Goal: Complete application form

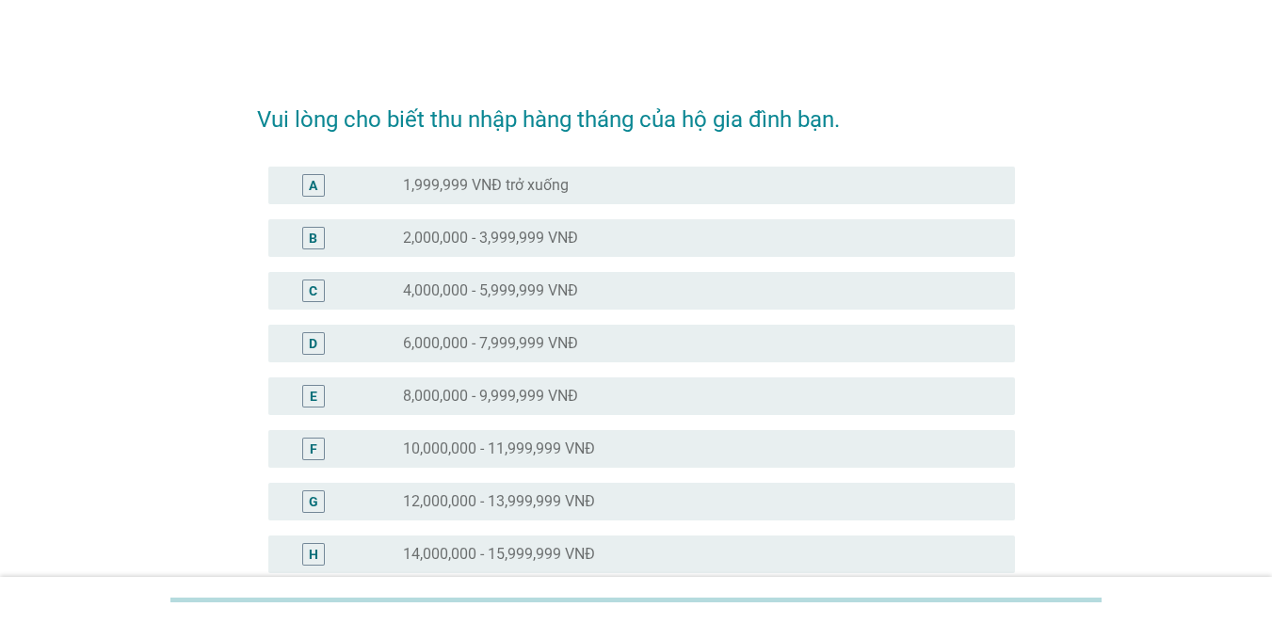
scroll to position [282, 0]
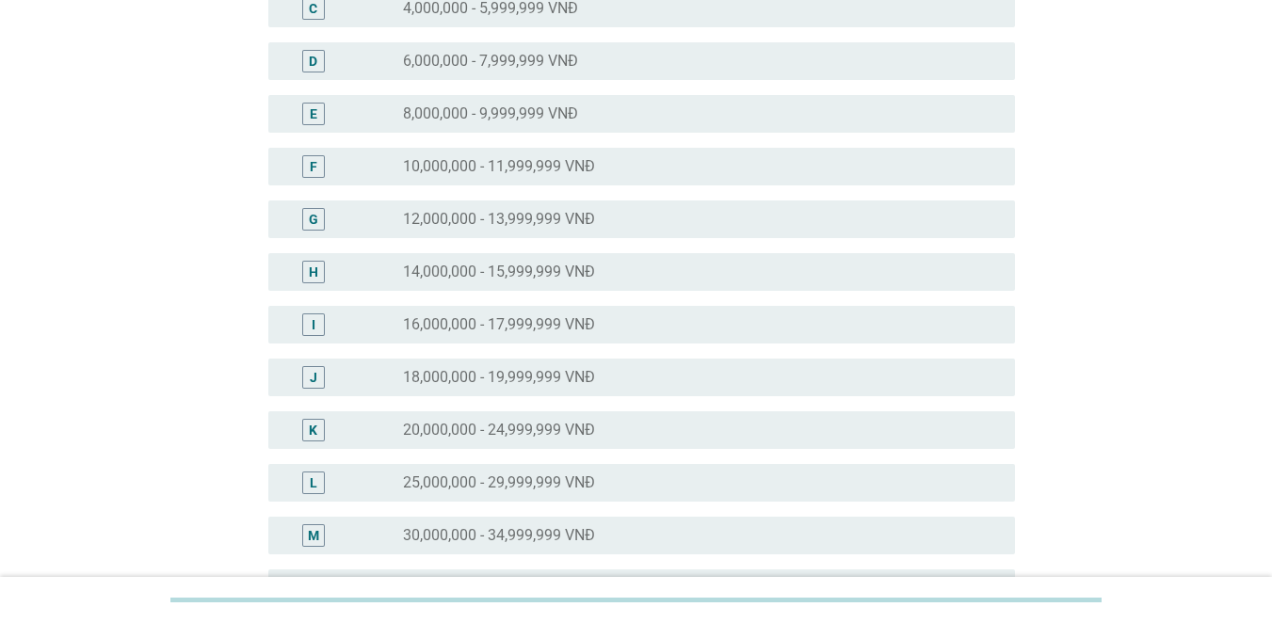
click at [508, 225] on label "12,000,000 - 13,999,999 VNĐ" at bounding box center [499, 219] width 192 height 19
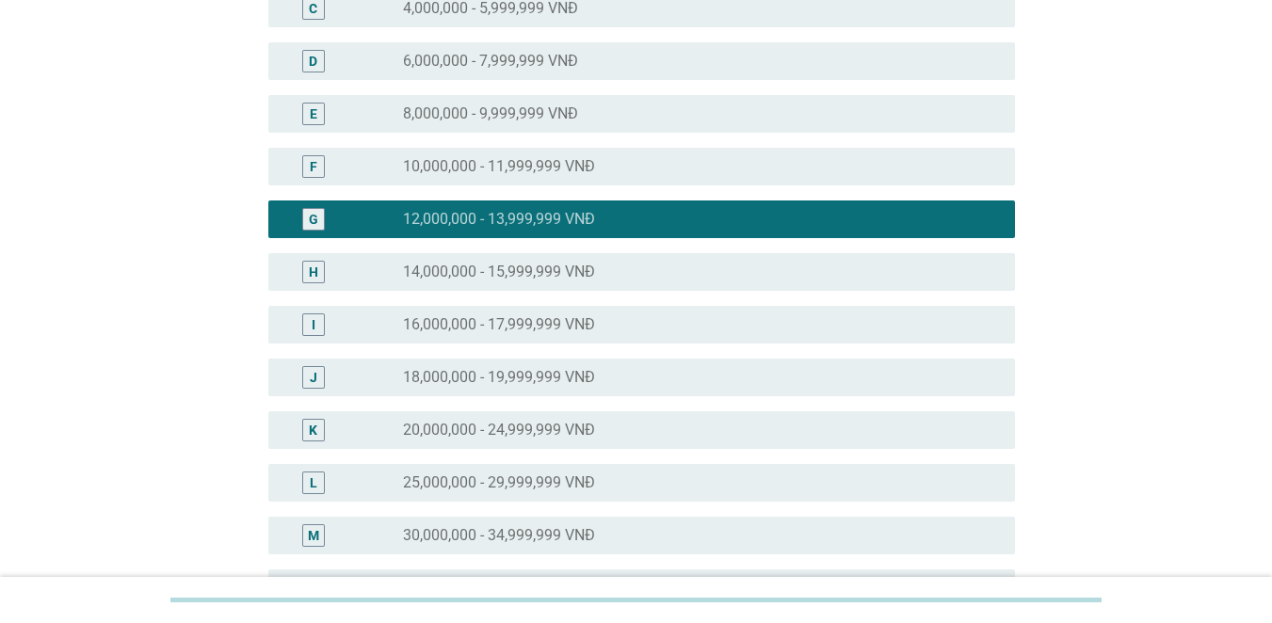
click at [491, 353] on div "J radio_button_unchecked 18,000,000 - 19,999,999 VNĐ" at bounding box center [636, 377] width 758 height 53
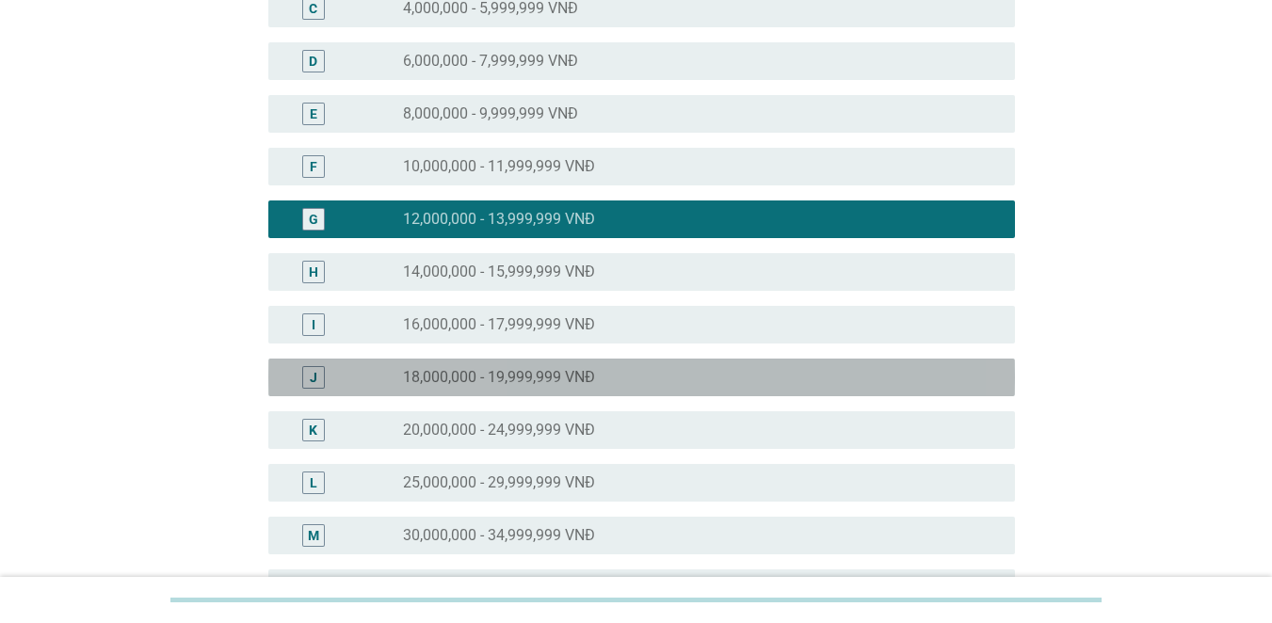
click at [497, 390] on div "J radio_button_unchecked 18,000,000 - 19,999,999 VNĐ" at bounding box center [641, 378] width 747 height 38
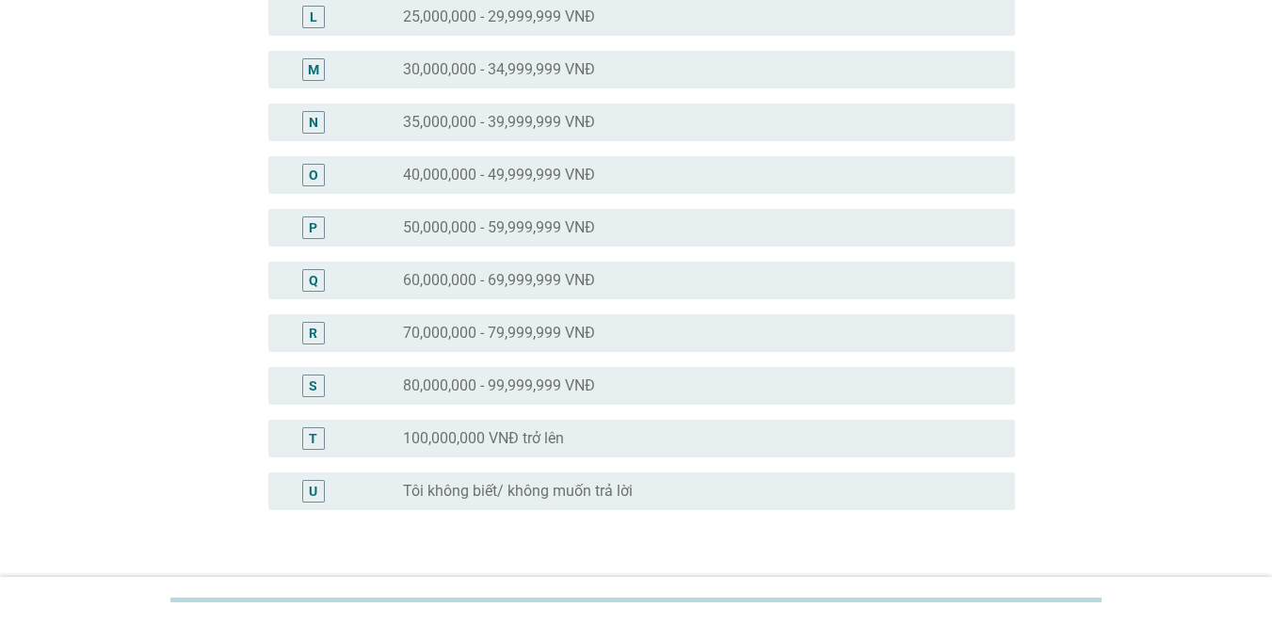
scroll to position [878, 0]
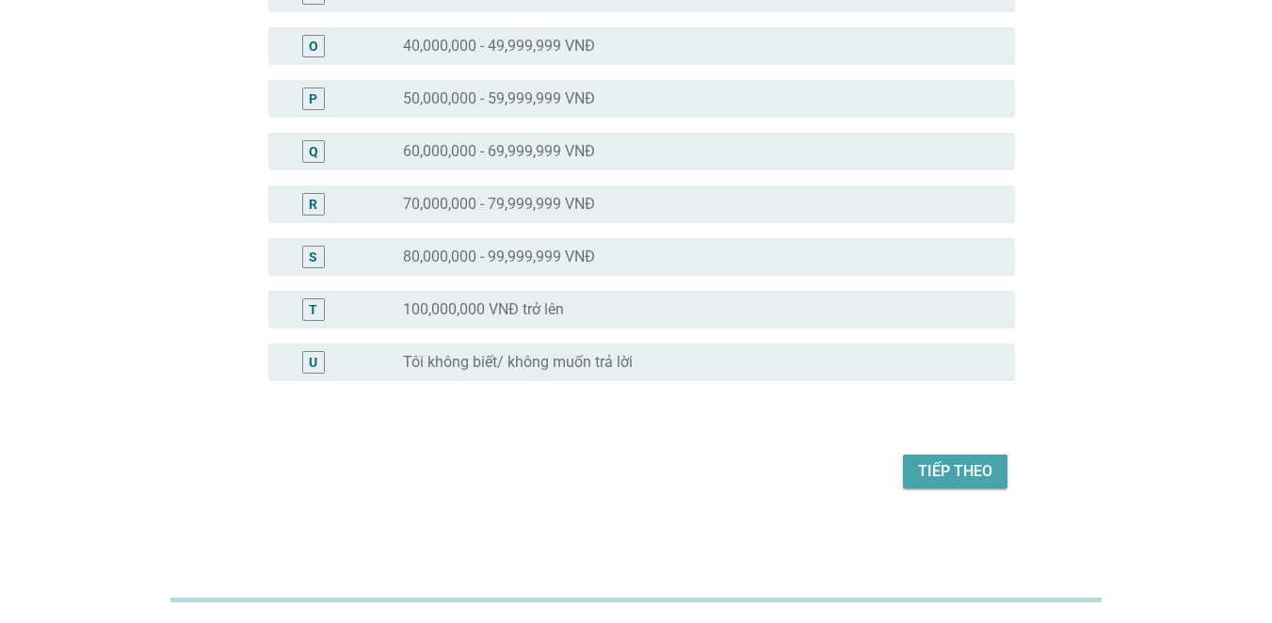
click at [948, 457] on button "Tiếp theo" at bounding box center [955, 472] width 105 height 34
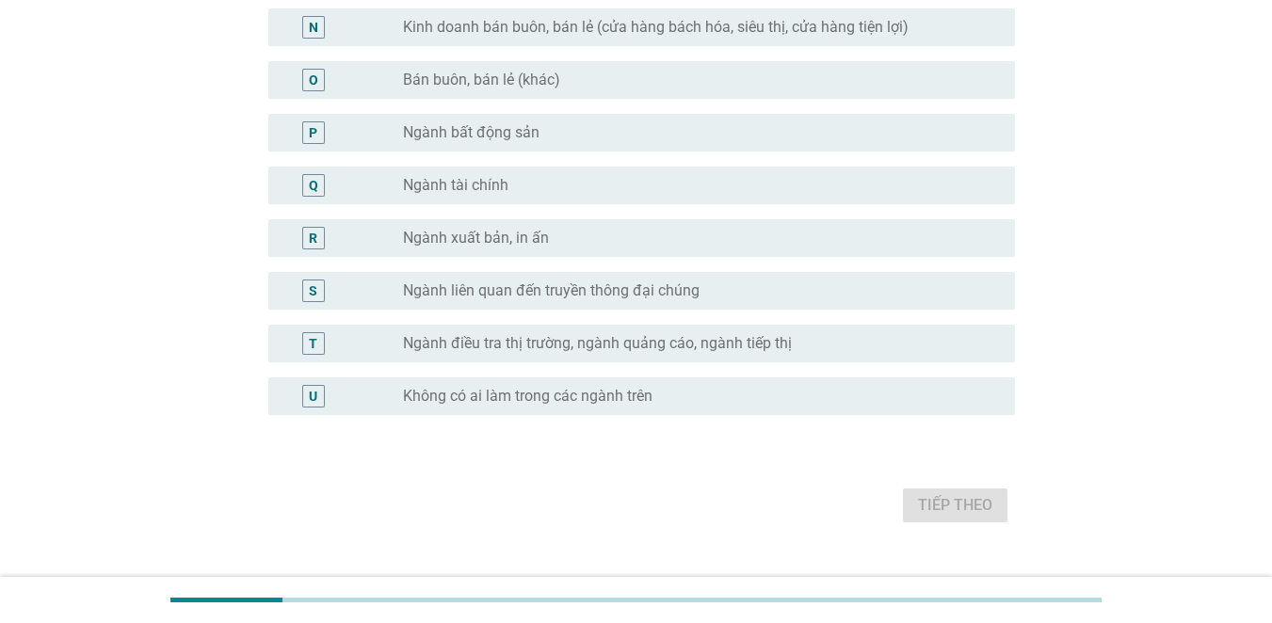
scroll to position [0, 0]
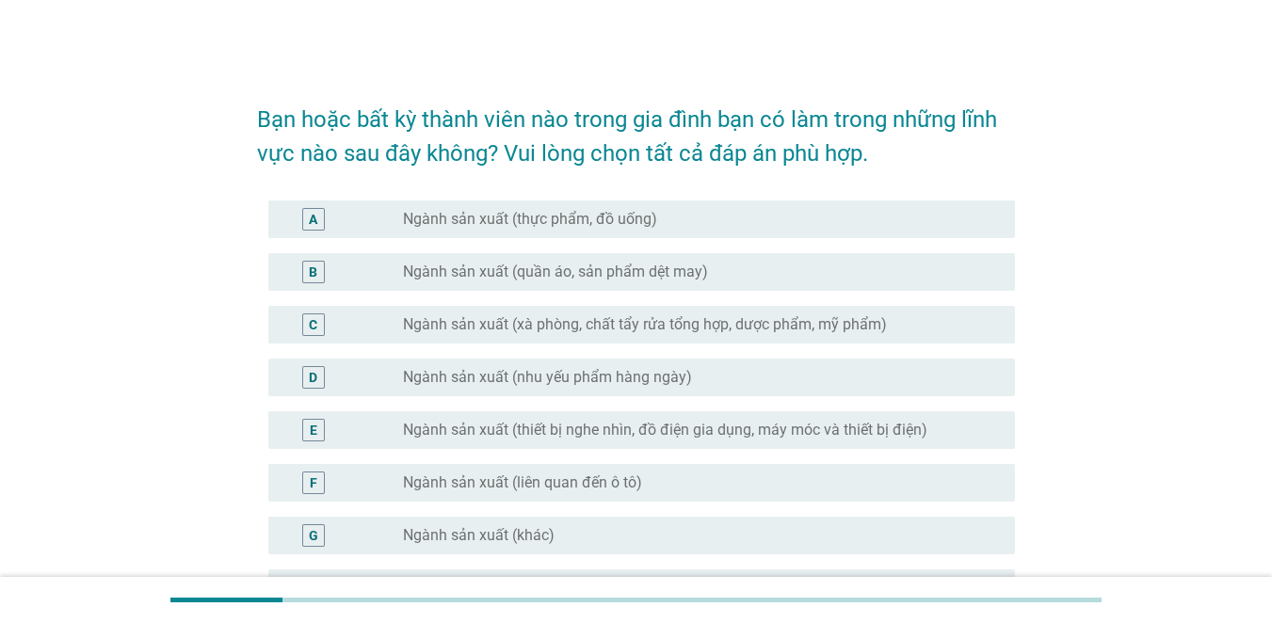
click at [461, 275] on label "Ngành sản xuất (quần áo, sản phẩm dệt may)" at bounding box center [555, 272] width 305 height 19
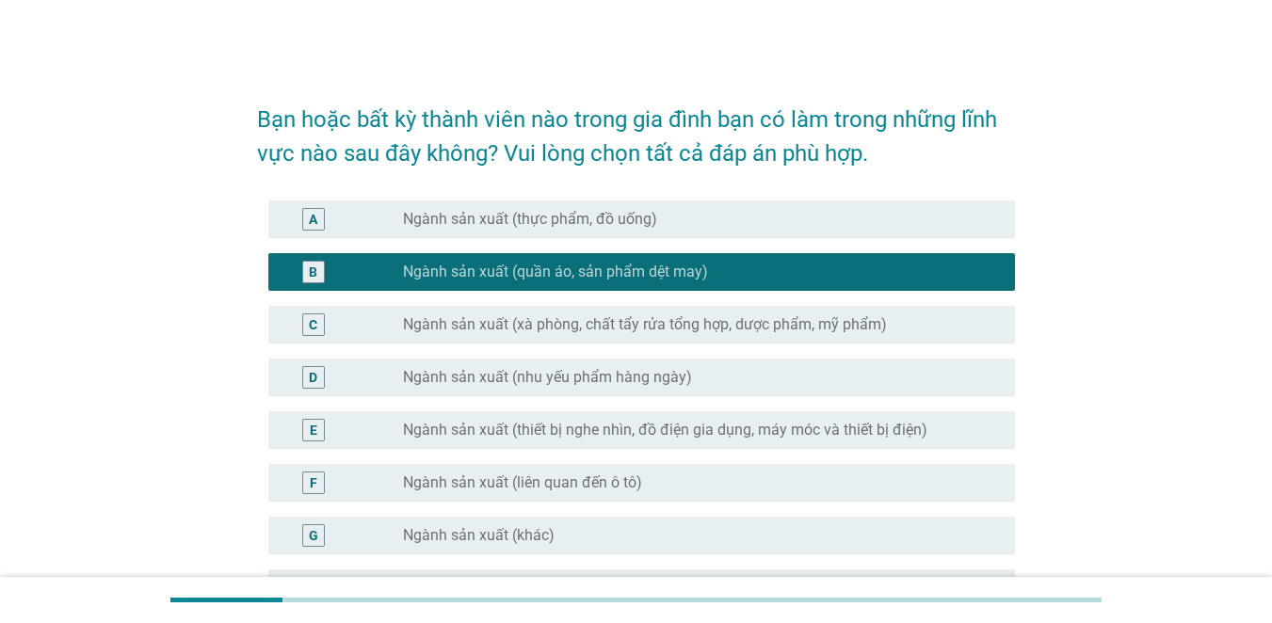
click at [436, 450] on div "E radio_button_unchecked Ngành sản xuất (thiết bị nghe nhìn, đồ điện gia dụng, …" at bounding box center [636, 430] width 758 height 53
click at [432, 380] on label "Ngành sản xuất (nhu yếu phẩm hàng ngày)" at bounding box center [547, 377] width 289 height 19
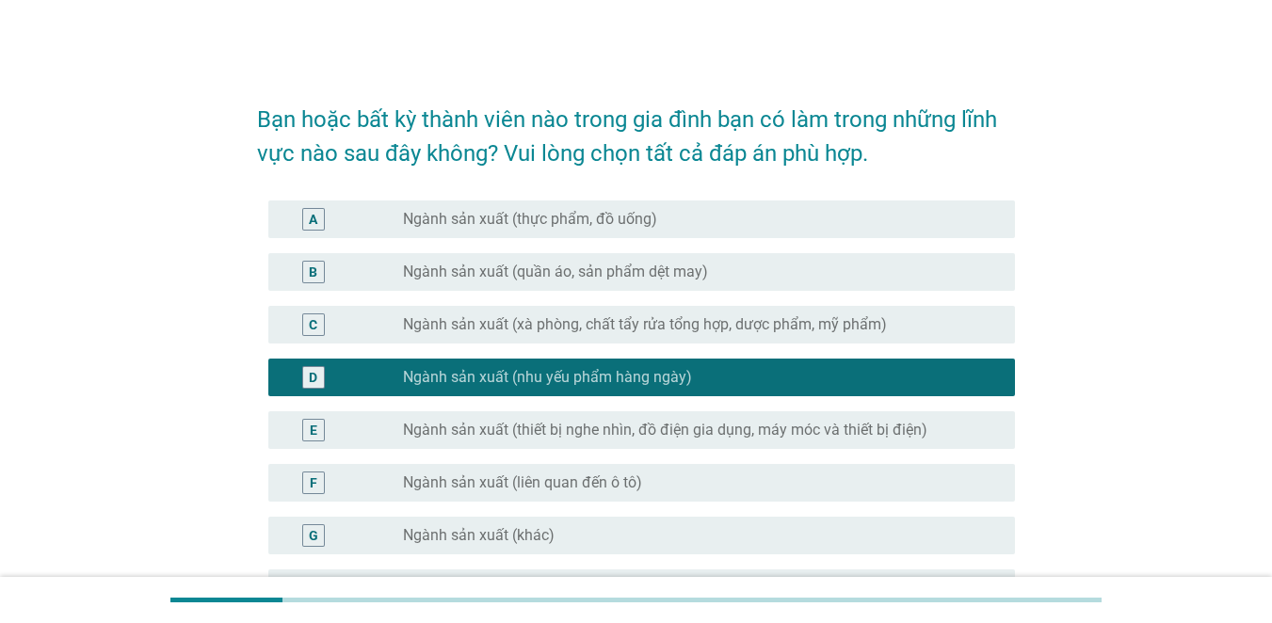
click at [438, 307] on div "C radio_button_unchecked Ngành sản xuất (xà phòng, chất tẩy rửa tổng hợp, dược …" at bounding box center [641, 325] width 747 height 38
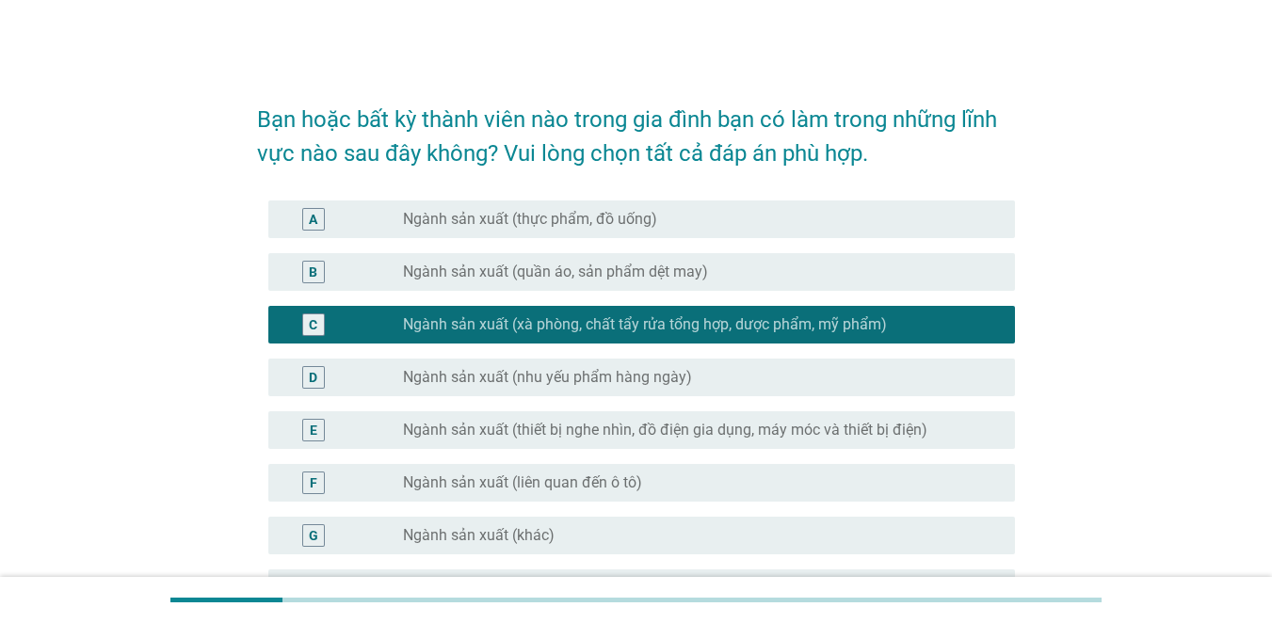
click at [459, 538] on label "Ngành sản xuất (khác)" at bounding box center [479, 535] width 152 height 19
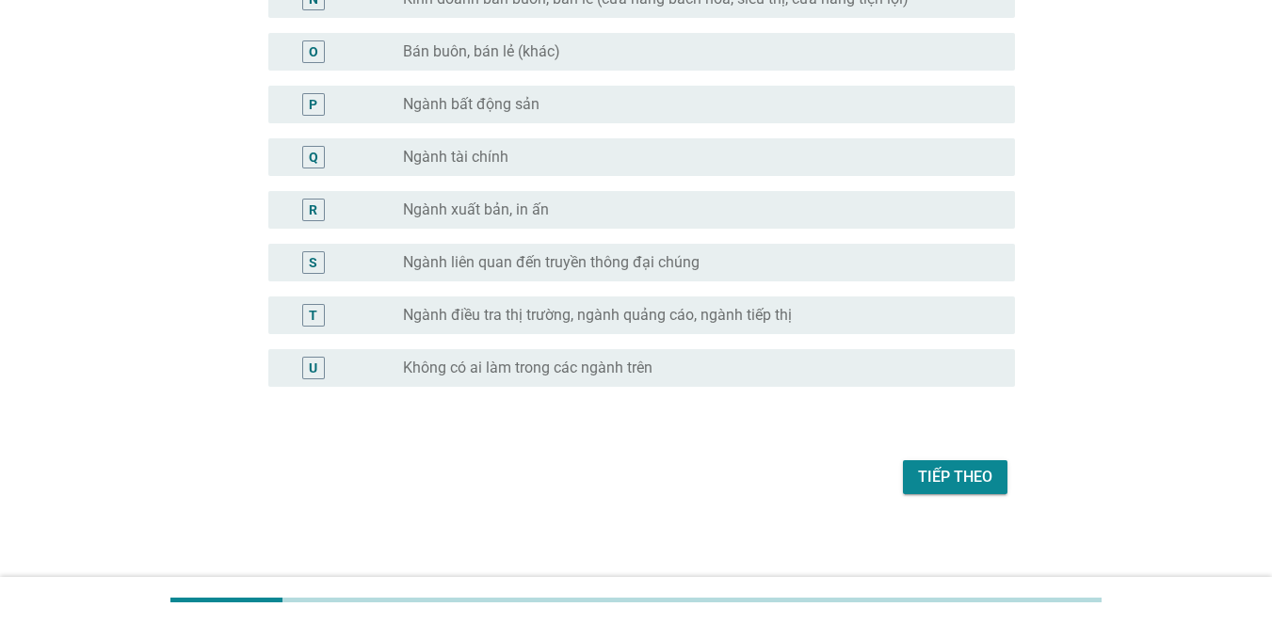
scroll to position [911, 0]
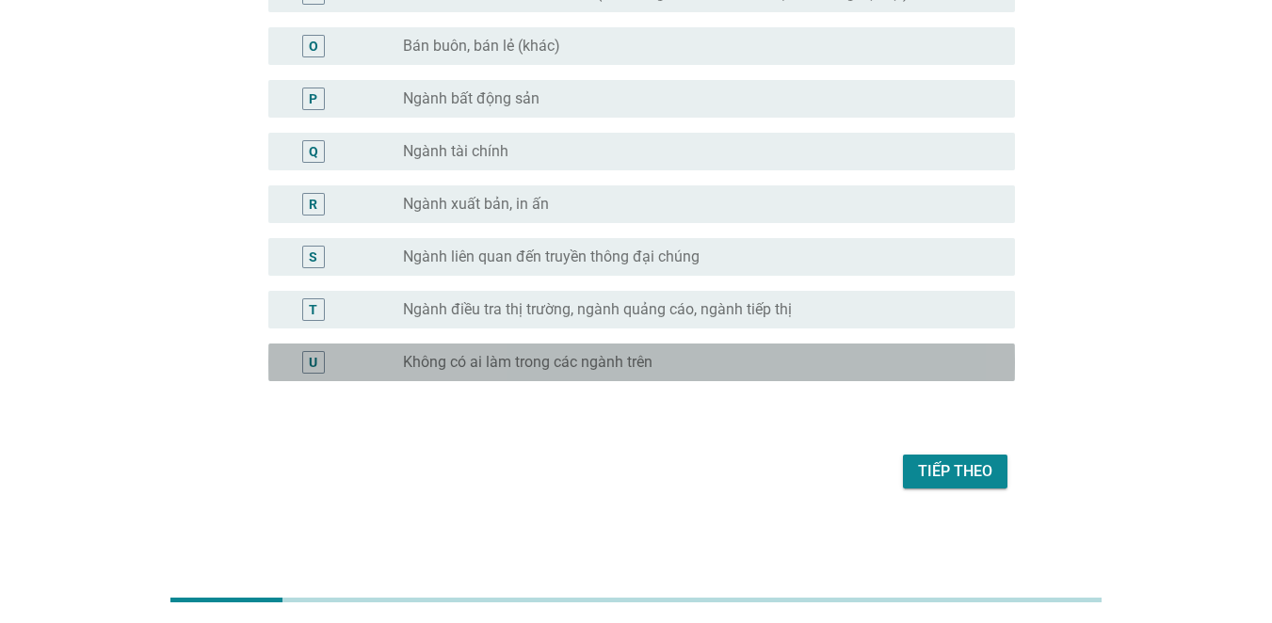
click at [534, 361] on label "Không có ai làm trong các ngành trên" at bounding box center [528, 362] width 250 height 19
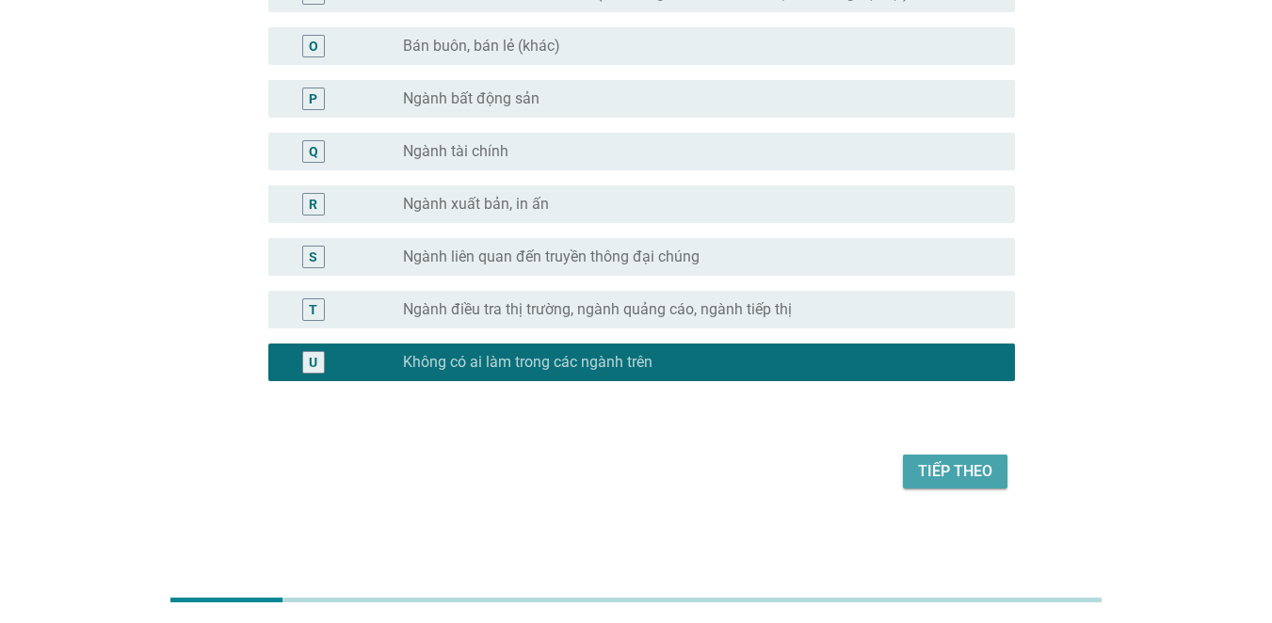
click at [950, 460] on div "Tiếp theo" at bounding box center [955, 471] width 74 height 23
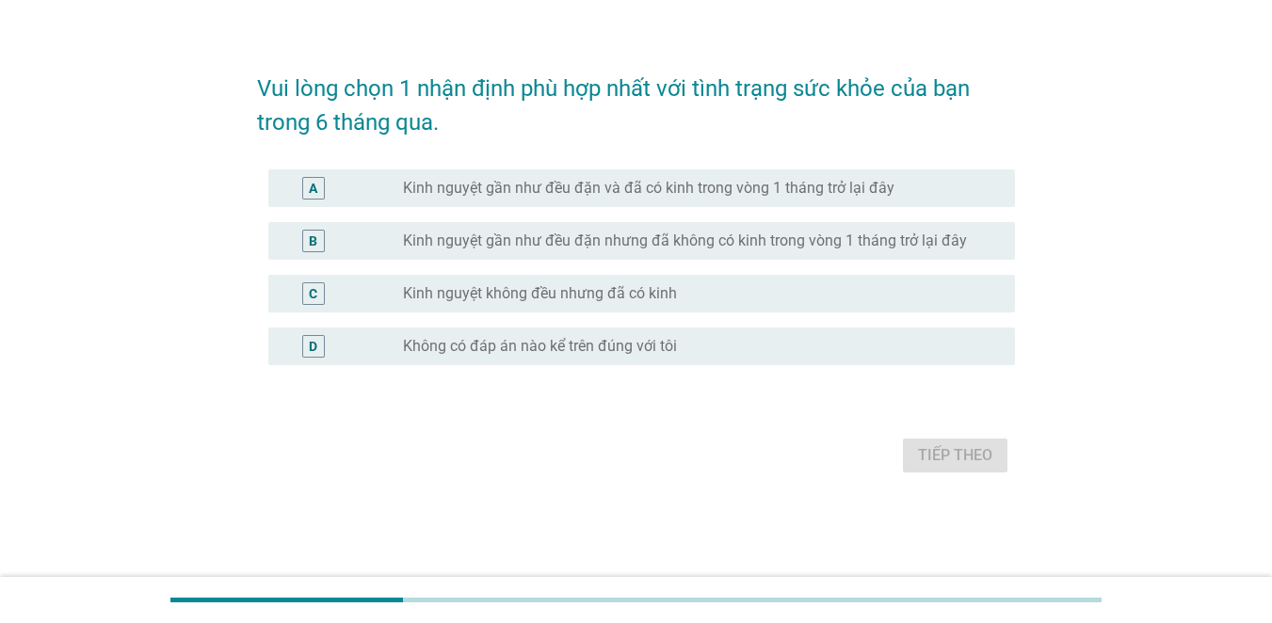
scroll to position [0, 0]
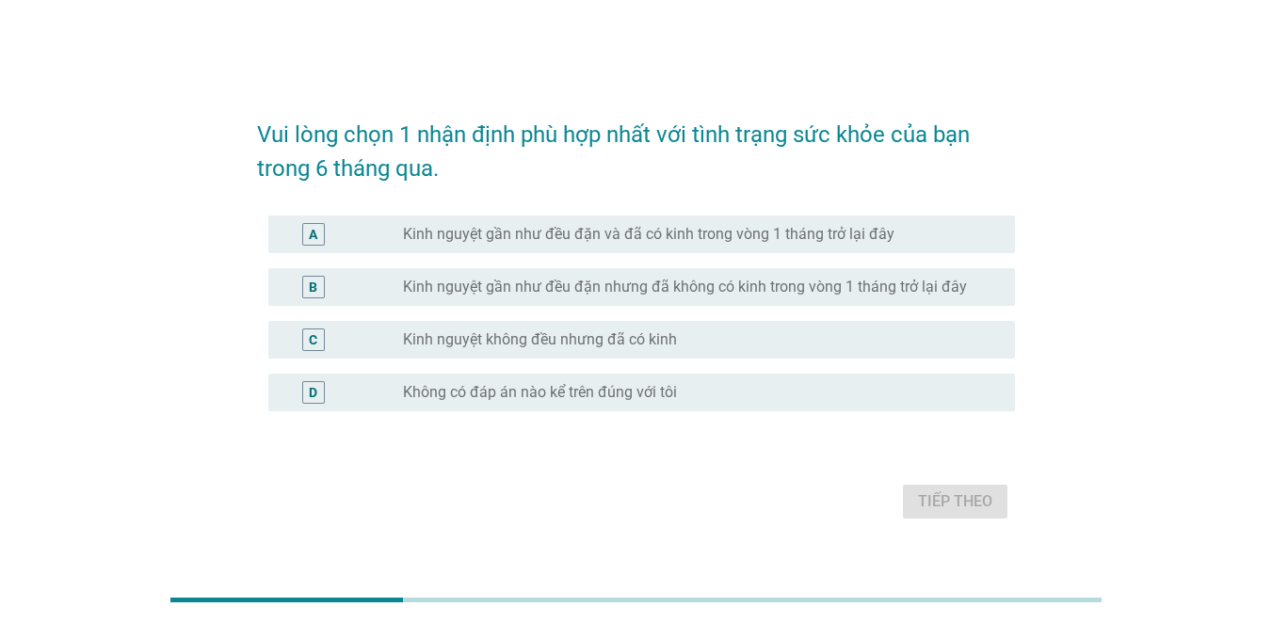
click at [540, 228] on label "Kinh nguyệt gần như đều đặn và đã có kinh trong vòng 1 tháng trở lại đây" at bounding box center [649, 234] width 492 height 19
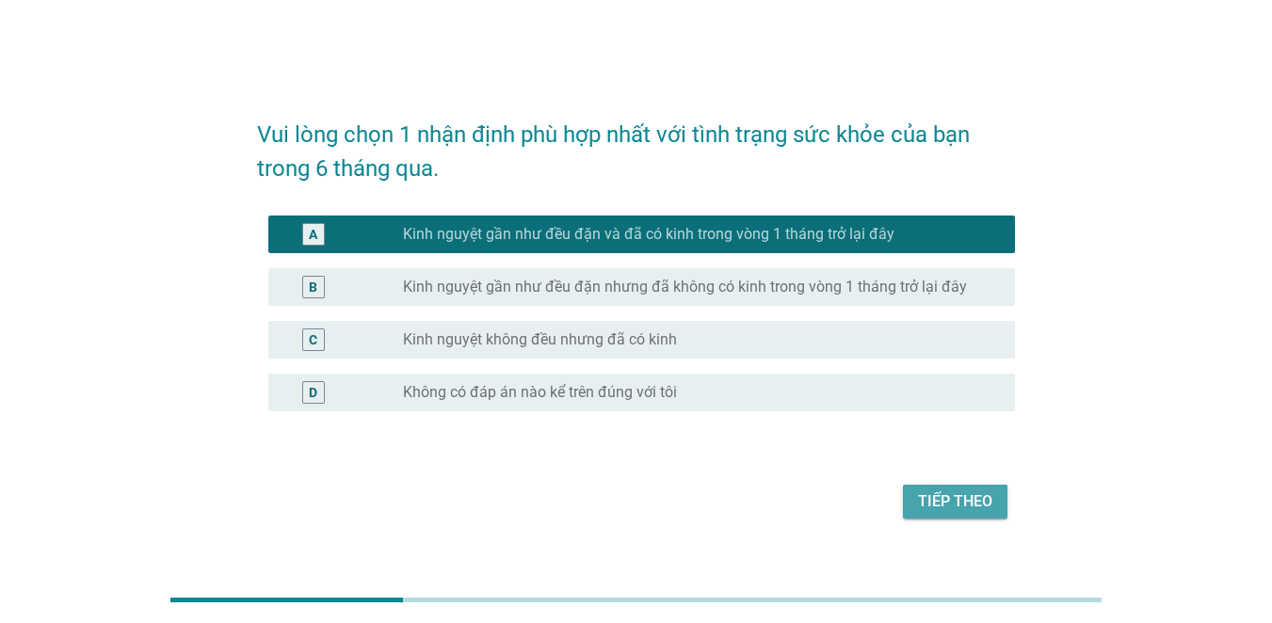
click at [953, 515] on button "Tiếp theo" at bounding box center [955, 502] width 105 height 34
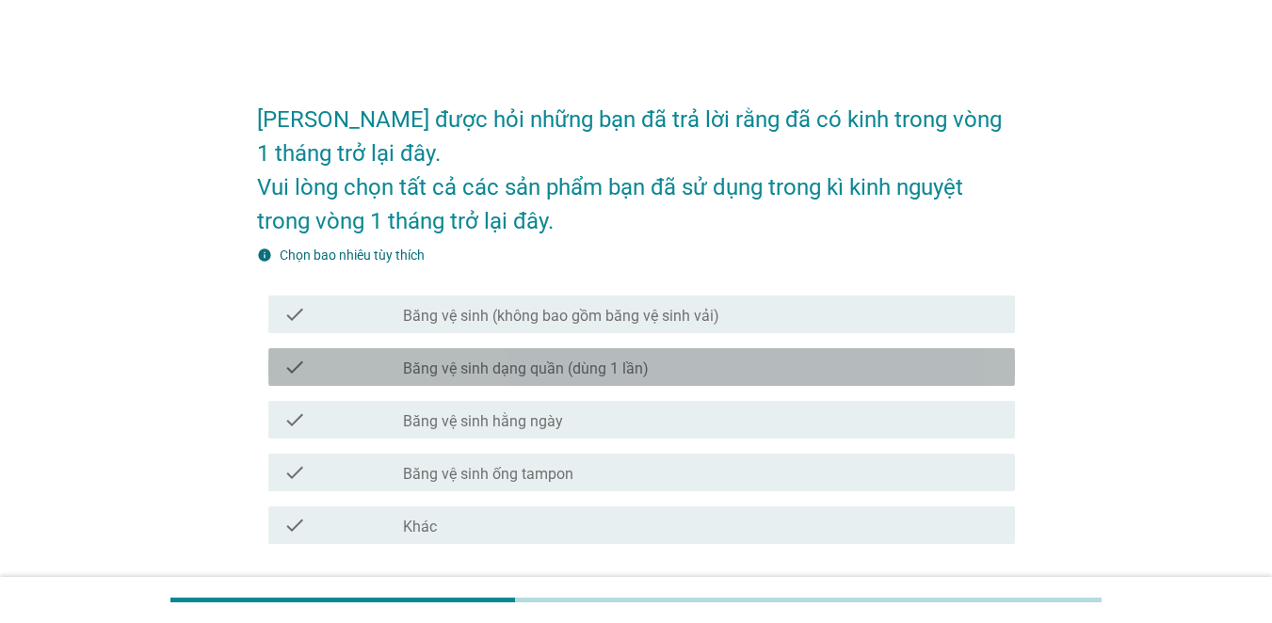
click at [483, 370] on label "Băng vệ sinh dạng quần (dùng 1 lần)" at bounding box center [526, 369] width 246 height 19
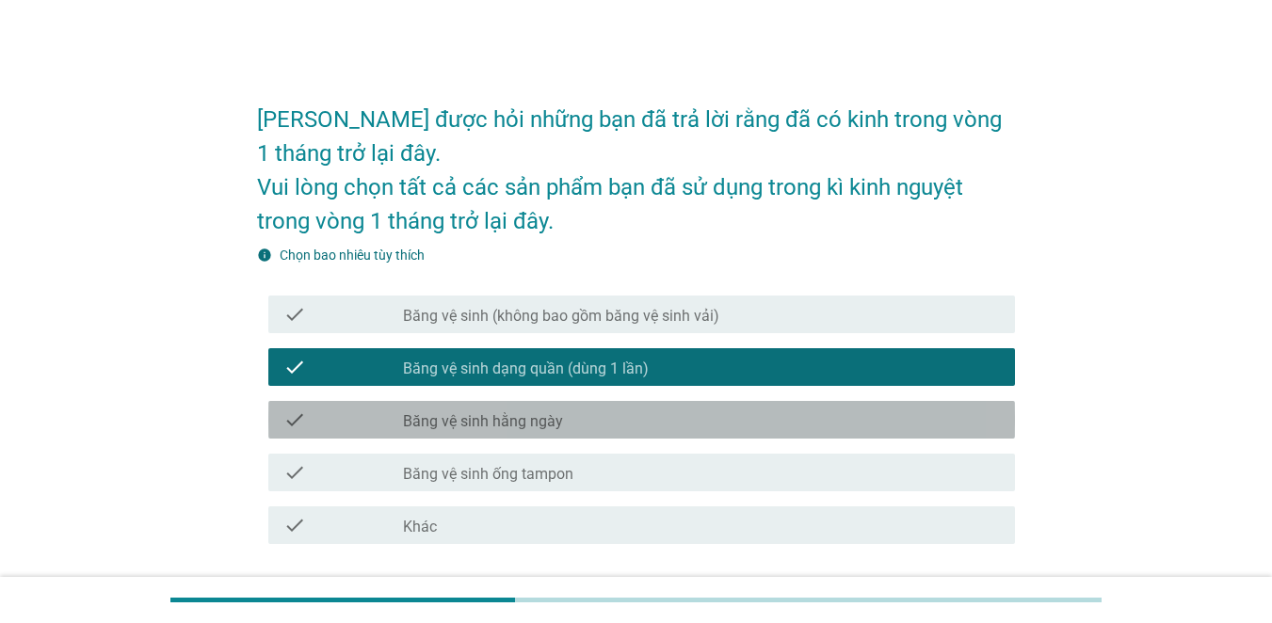
click at [454, 430] on label "Băng vệ sinh hằng ngày" at bounding box center [483, 421] width 160 height 19
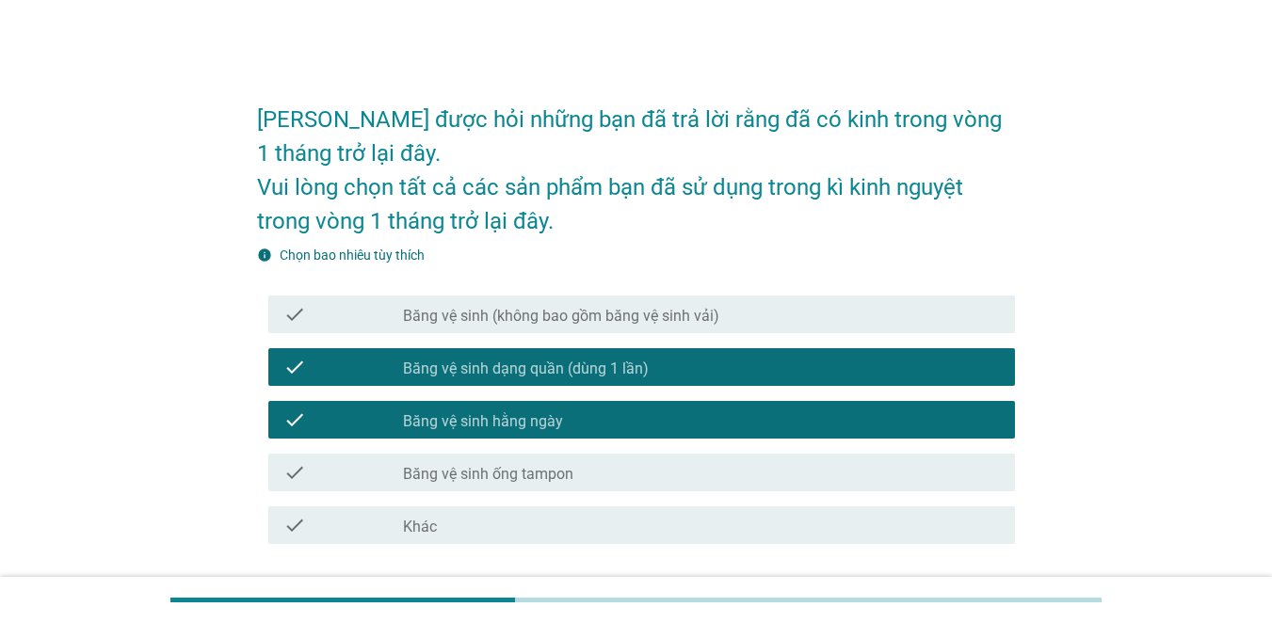
click at [464, 319] on label "Băng vệ sinh (không bao gồm băng vệ sinh vải)" at bounding box center [561, 316] width 316 height 19
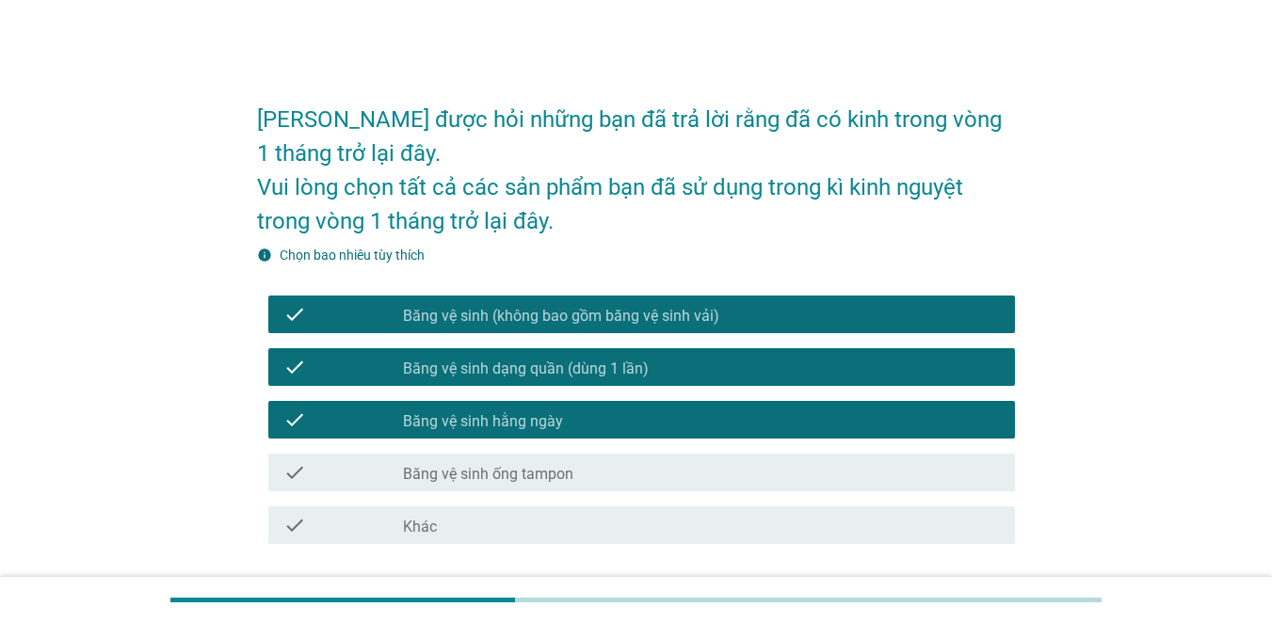
scroll to position [140, 0]
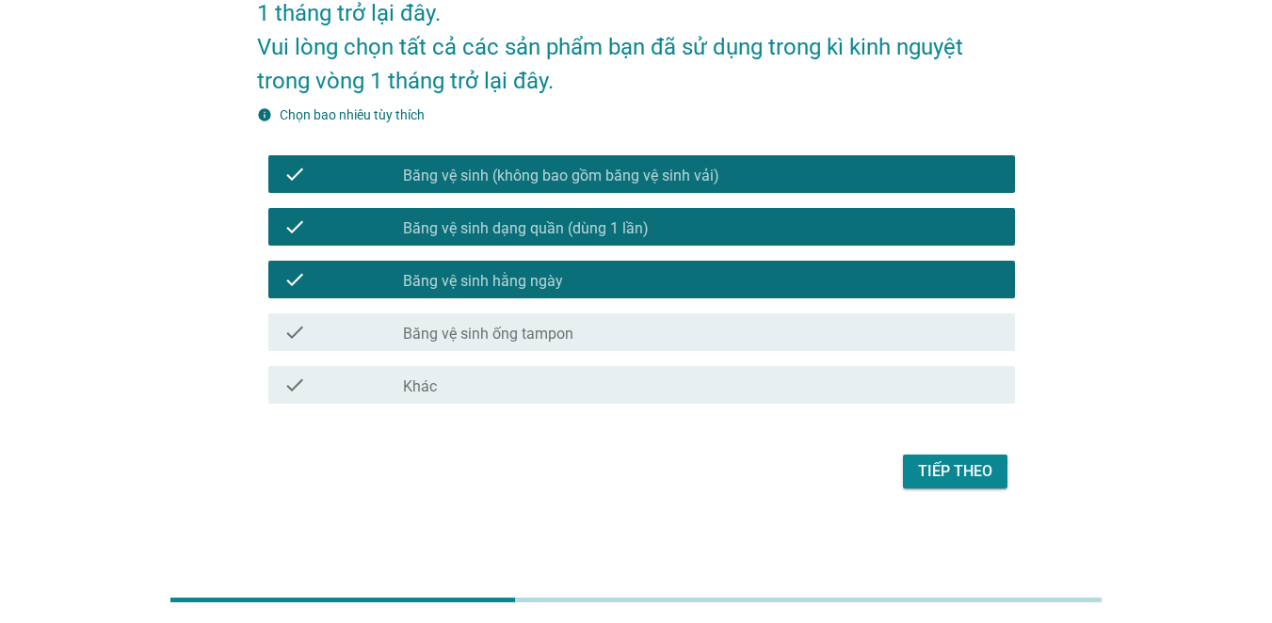
click at [925, 441] on form "[PERSON_NAME] được hỏi những bạn đã trả lời rằng đã có kinh trong vòng 1 tháng …" at bounding box center [636, 219] width 758 height 551
click at [922, 488] on button "Tiếp theo" at bounding box center [955, 472] width 105 height 34
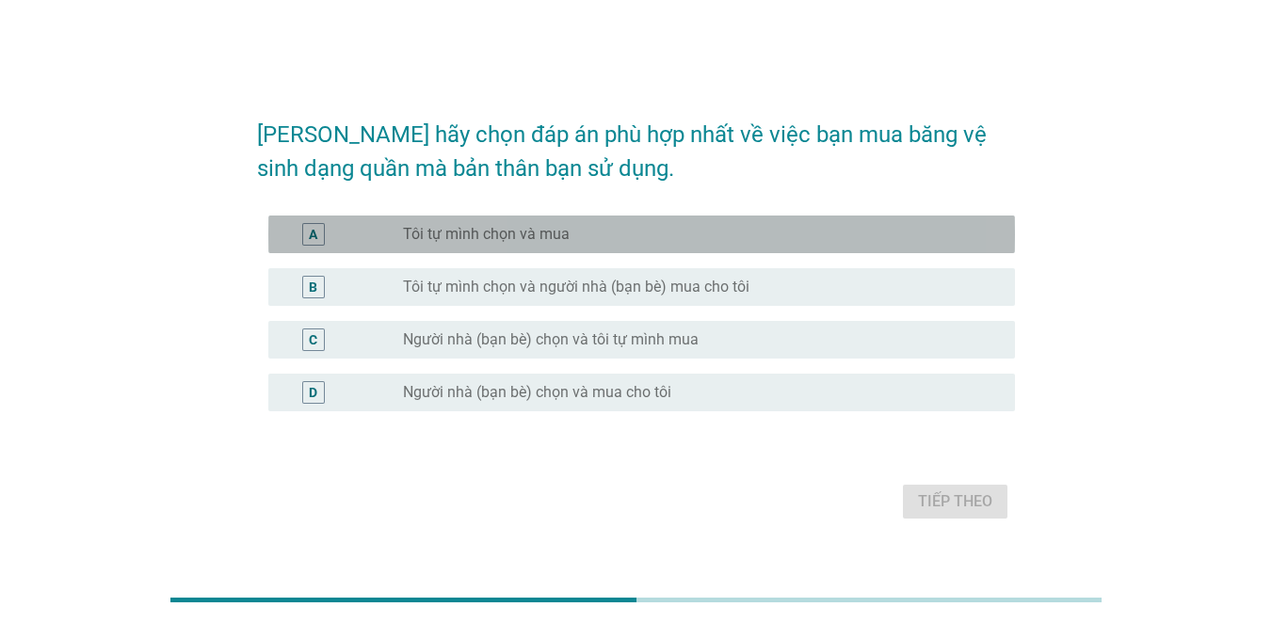
click at [468, 242] on label "Tôi tự mình chọn và mua" at bounding box center [486, 234] width 167 height 19
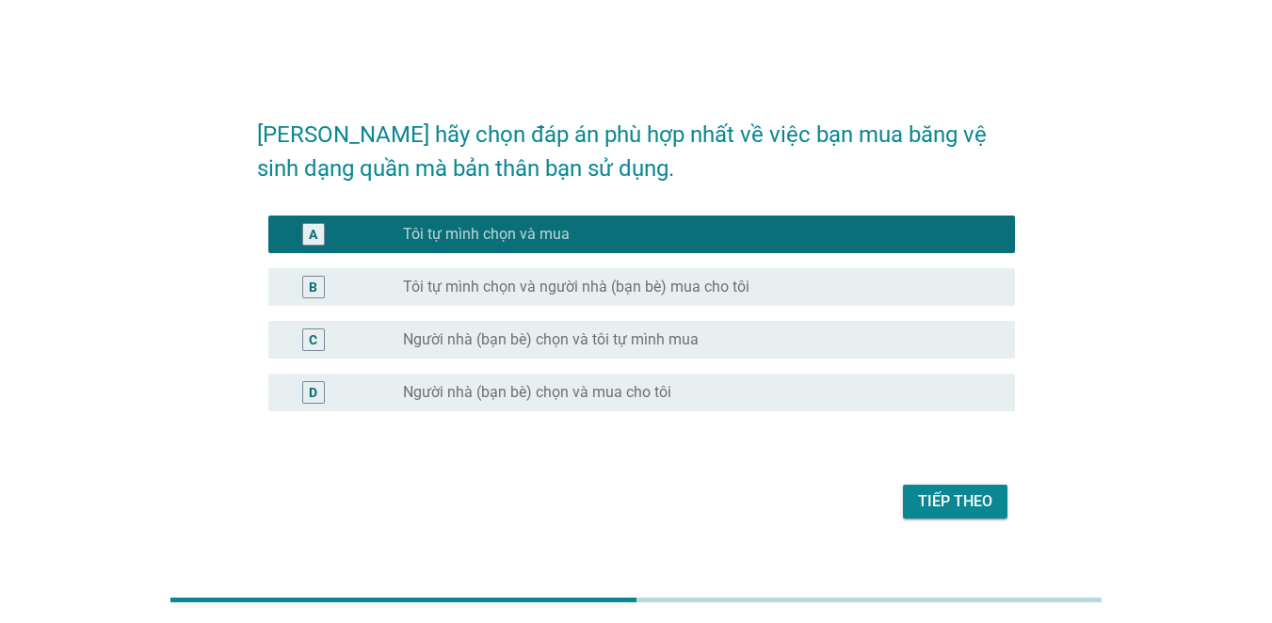
click at [947, 501] on div "Tiếp theo" at bounding box center [955, 502] width 74 height 23
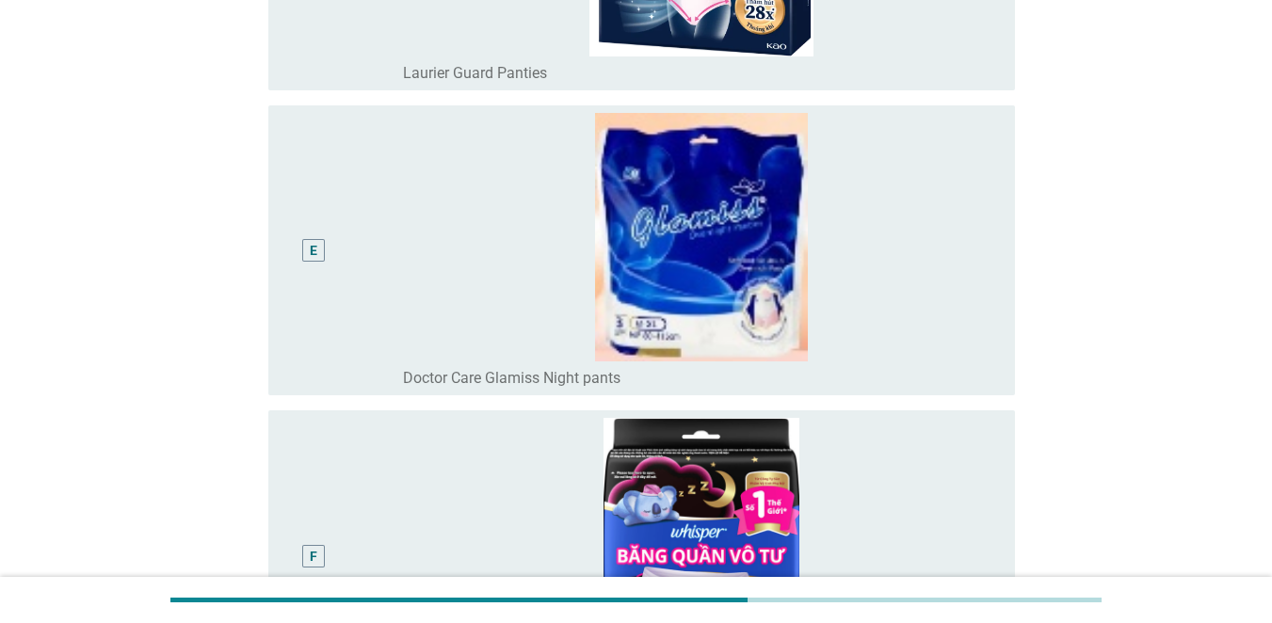
scroll to position [942, 0]
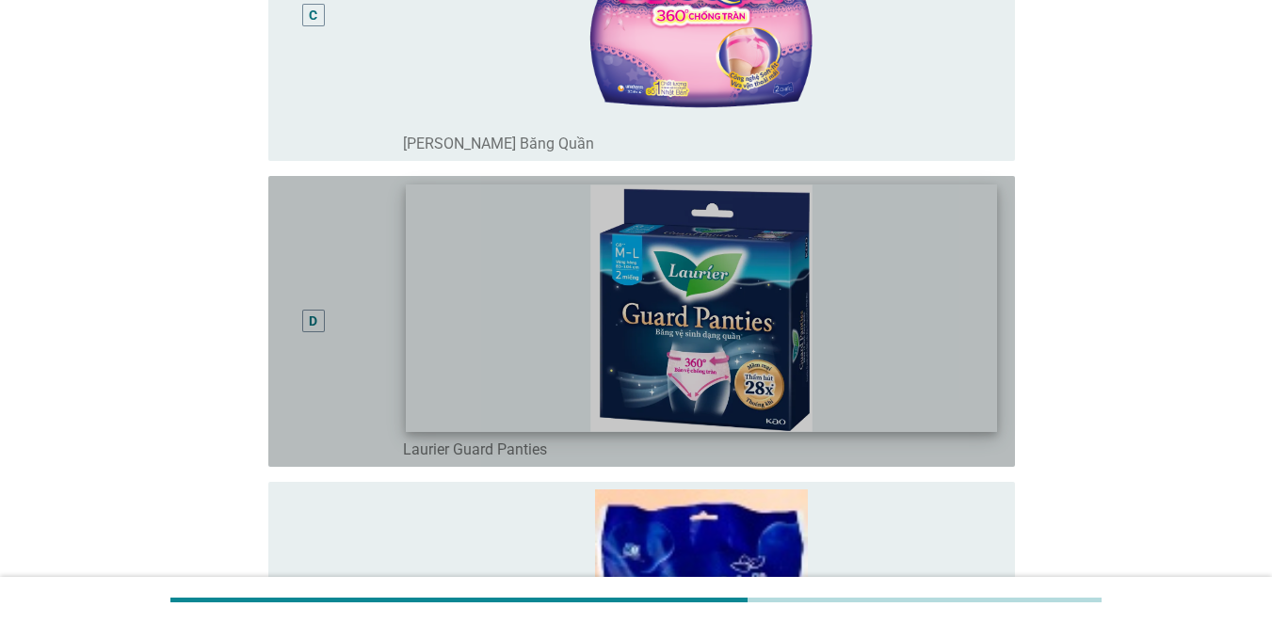
click at [662, 290] on img at bounding box center [701, 308] width 591 height 247
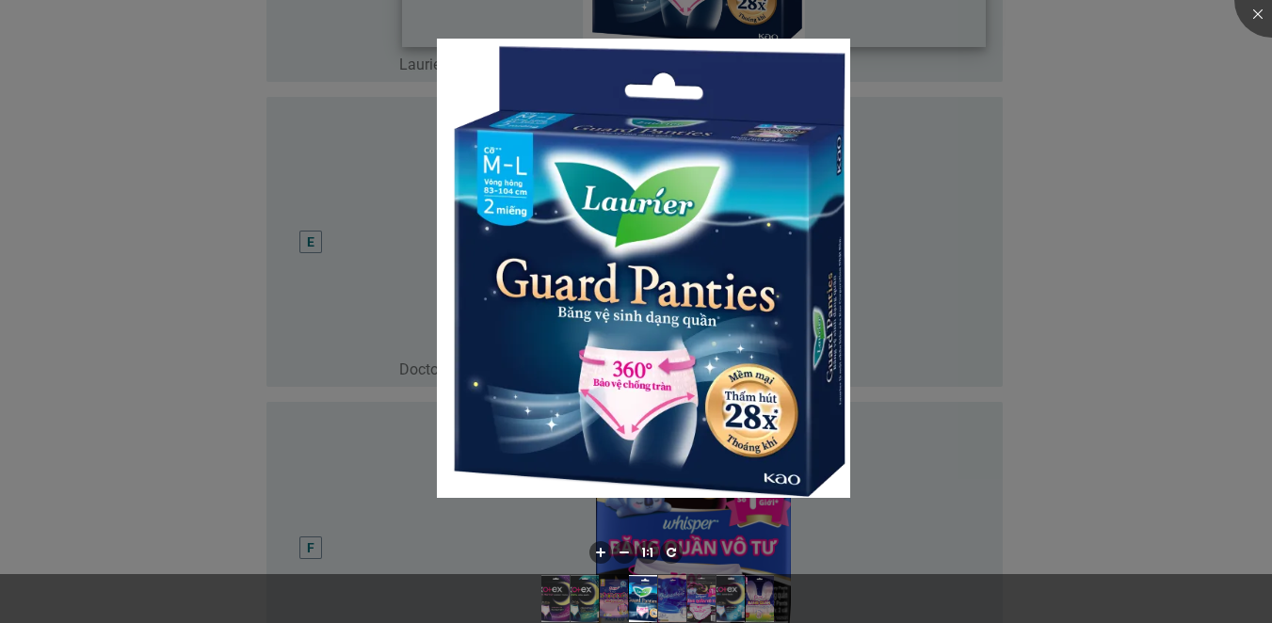
scroll to position [1412, 0]
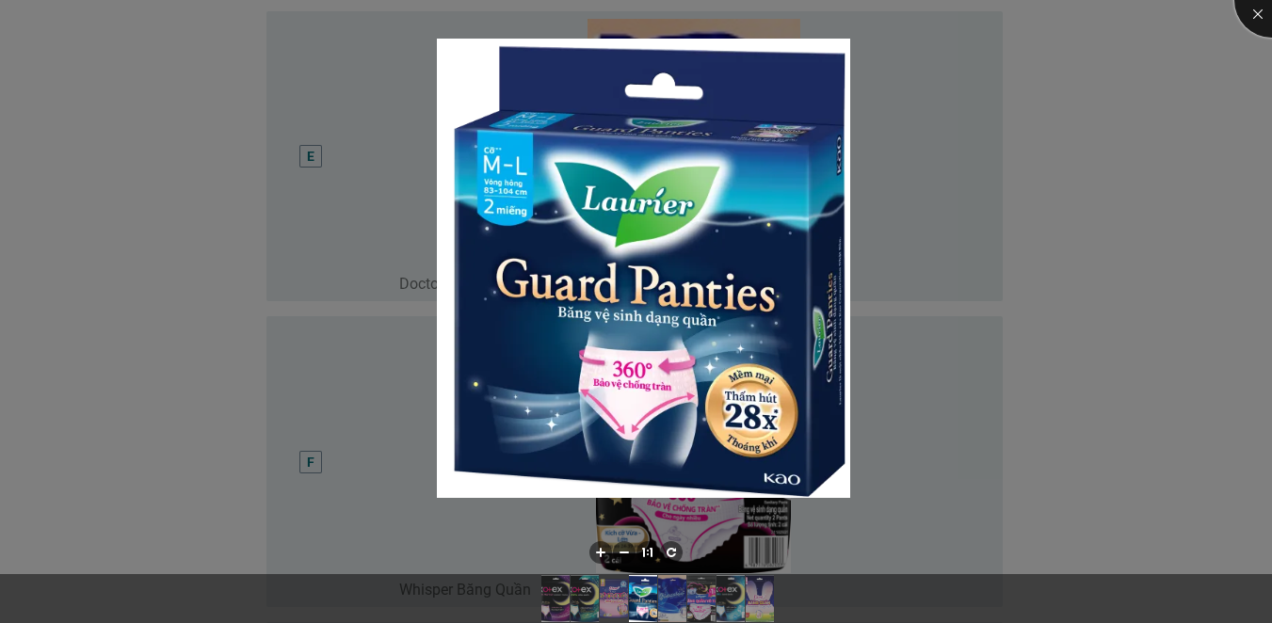
click at [1257, 20] on div at bounding box center [1271, -1] width 75 height 75
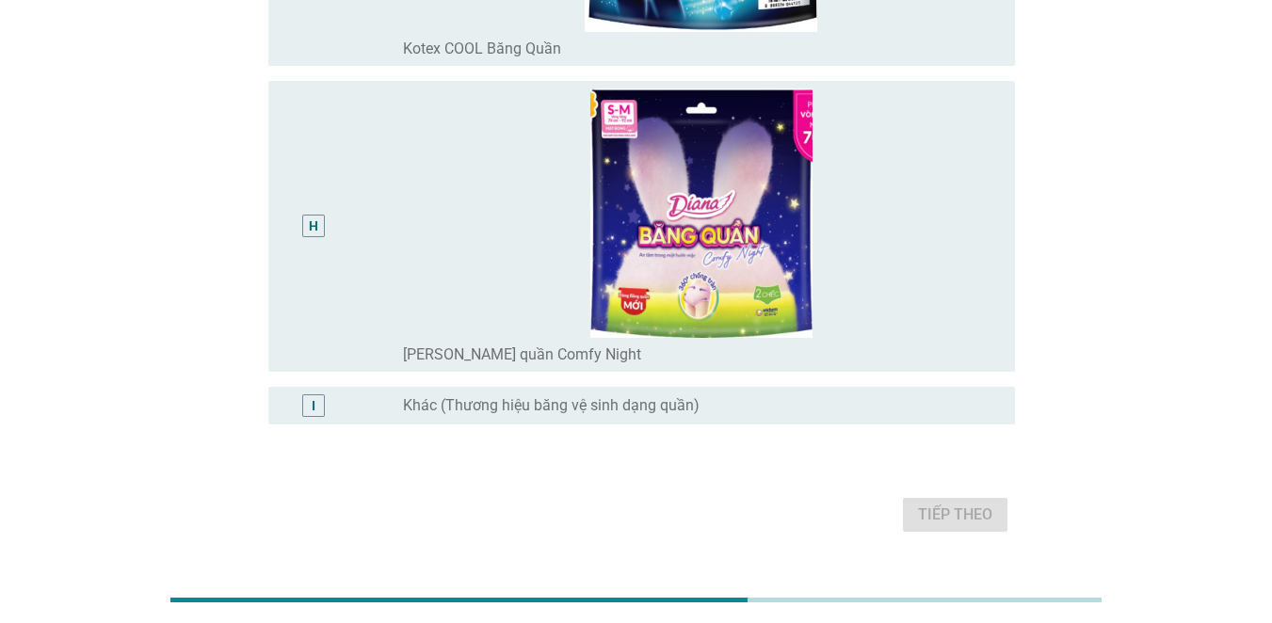
scroll to position [2303, 0]
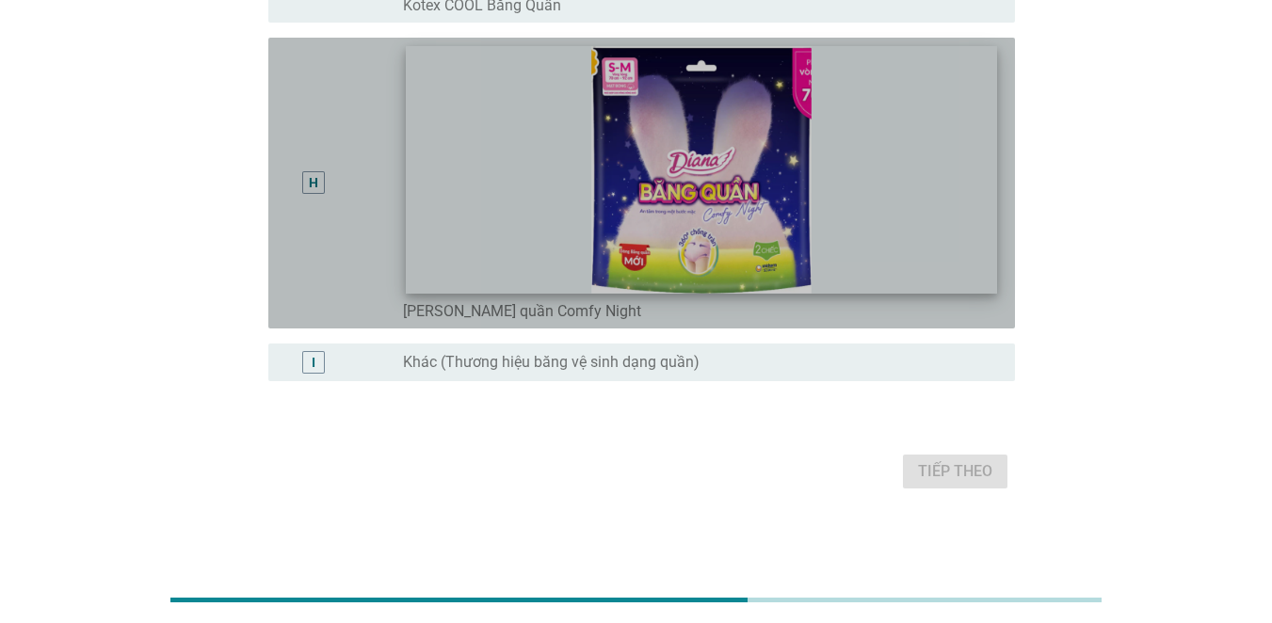
click at [698, 216] on img at bounding box center [701, 169] width 591 height 247
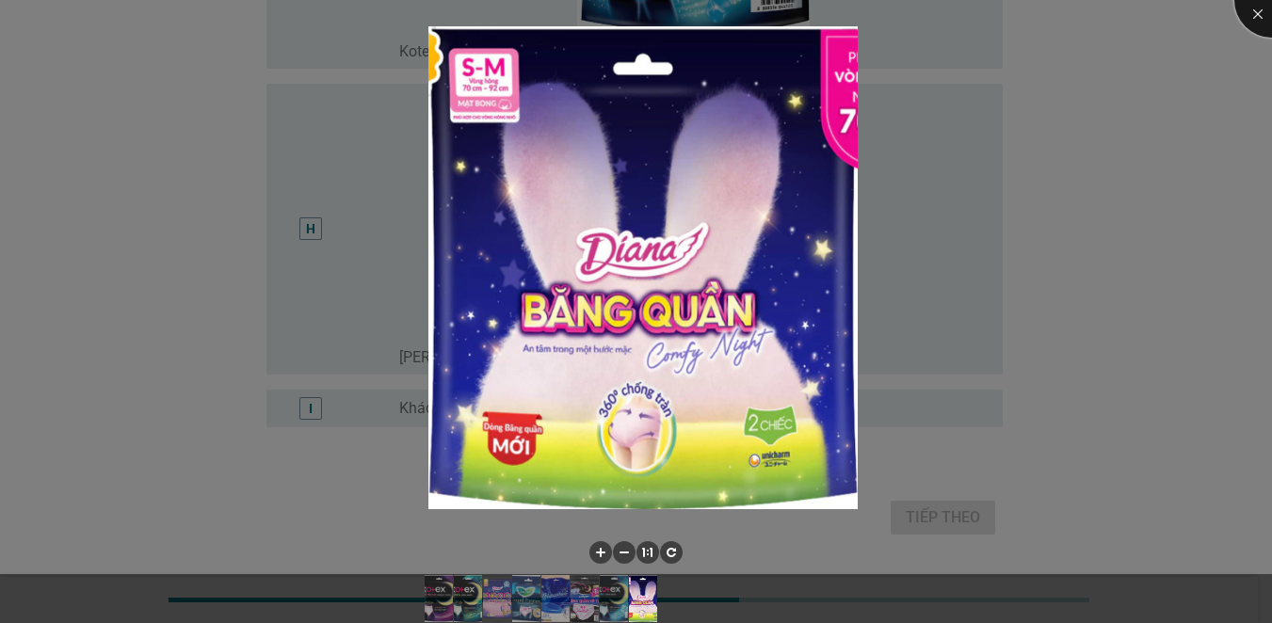
click at [1250, 10] on div at bounding box center [1271, -1] width 75 height 75
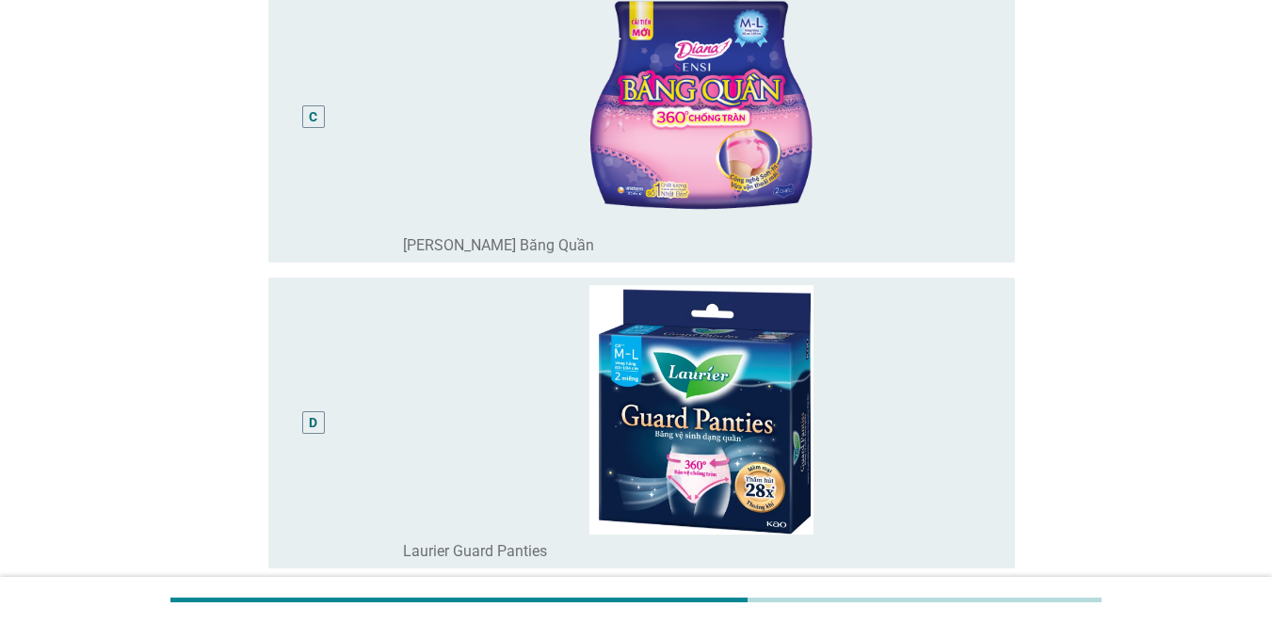
scroll to position [847, 0]
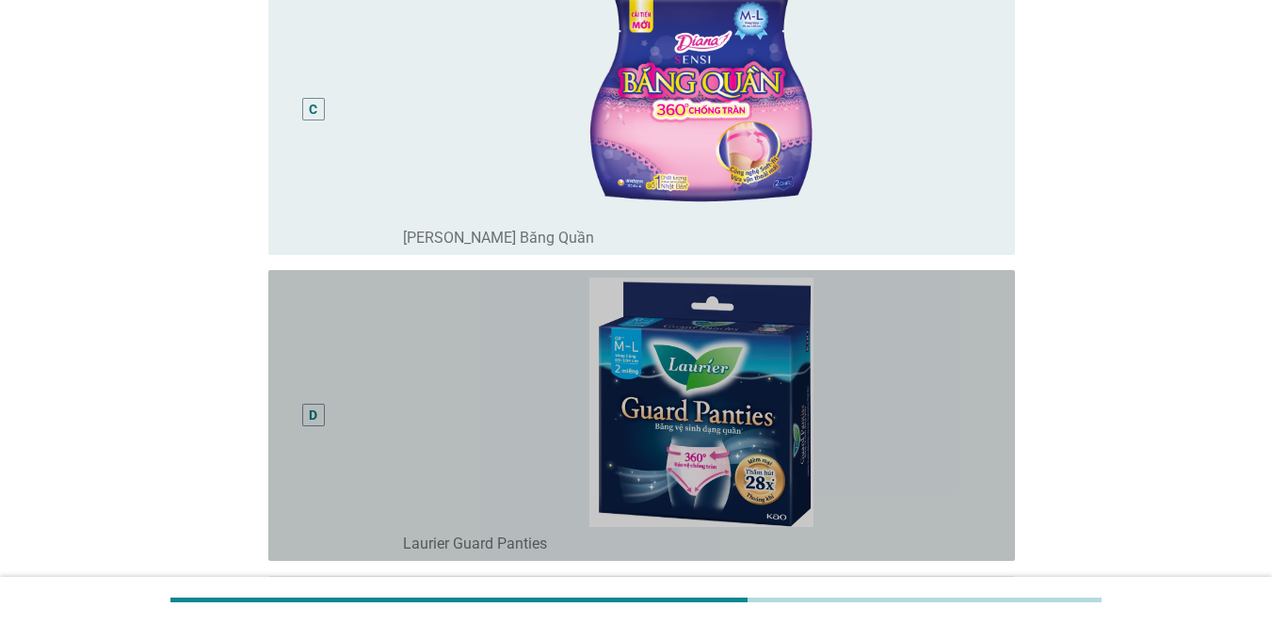
click at [311, 415] on div "D" at bounding box center [313, 416] width 8 height 20
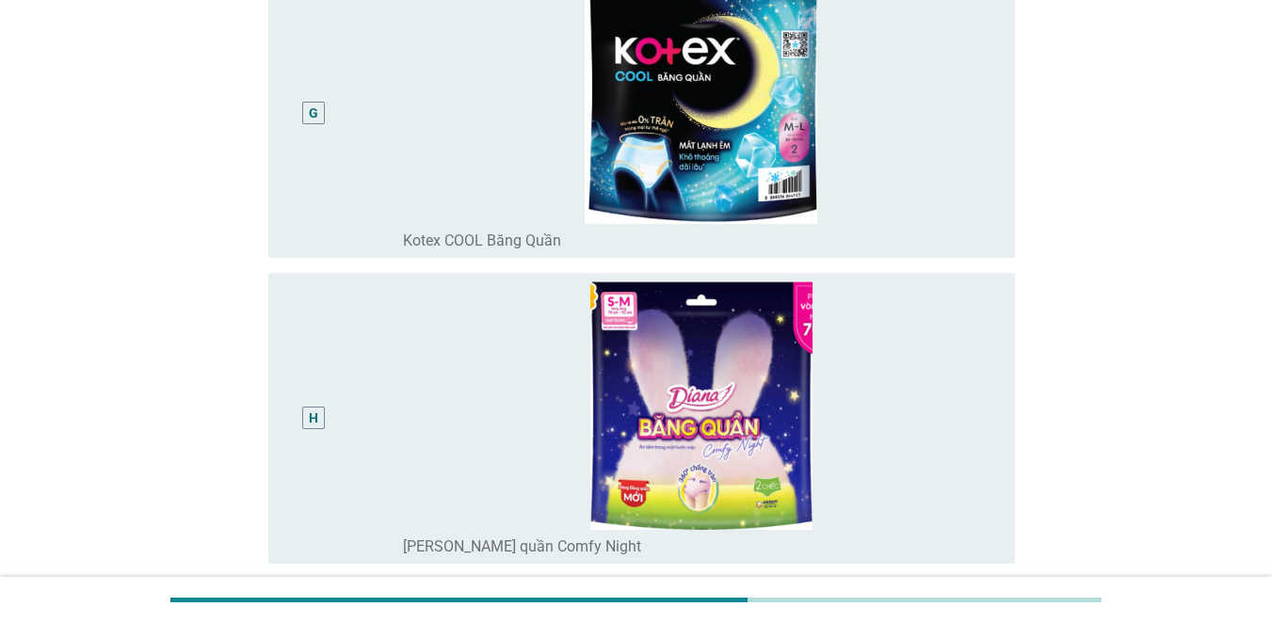
scroll to position [2071, 0]
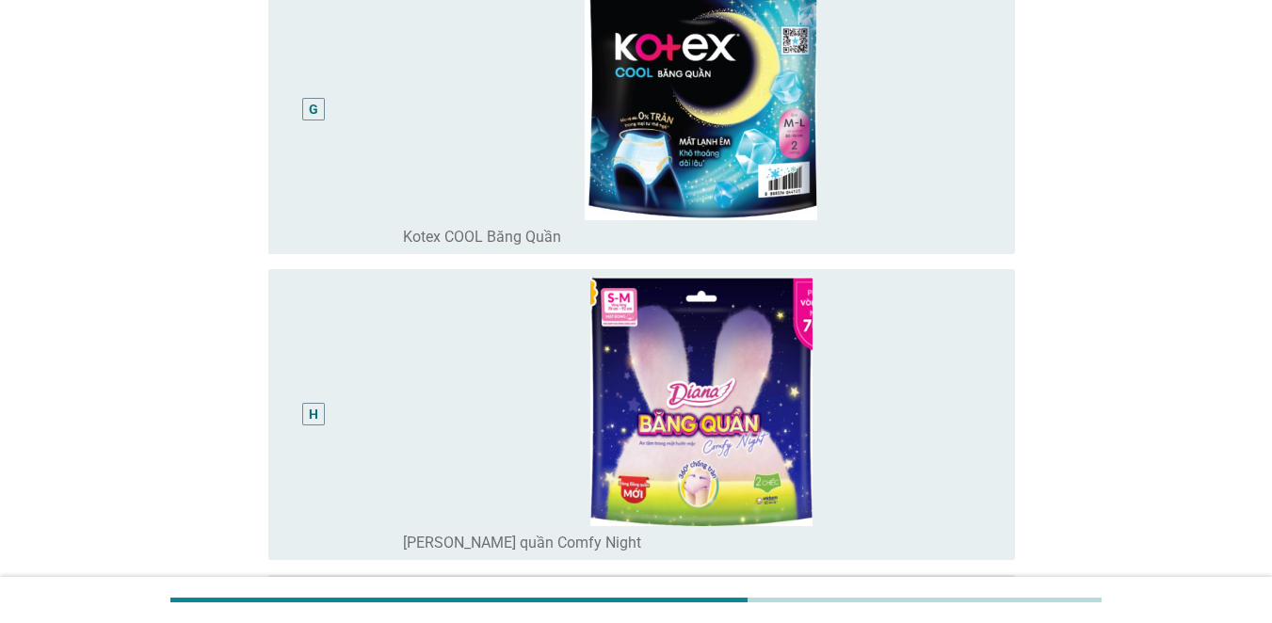
click at [311, 420] on div "H" at bounding box center [313, 415] width 9 height 20
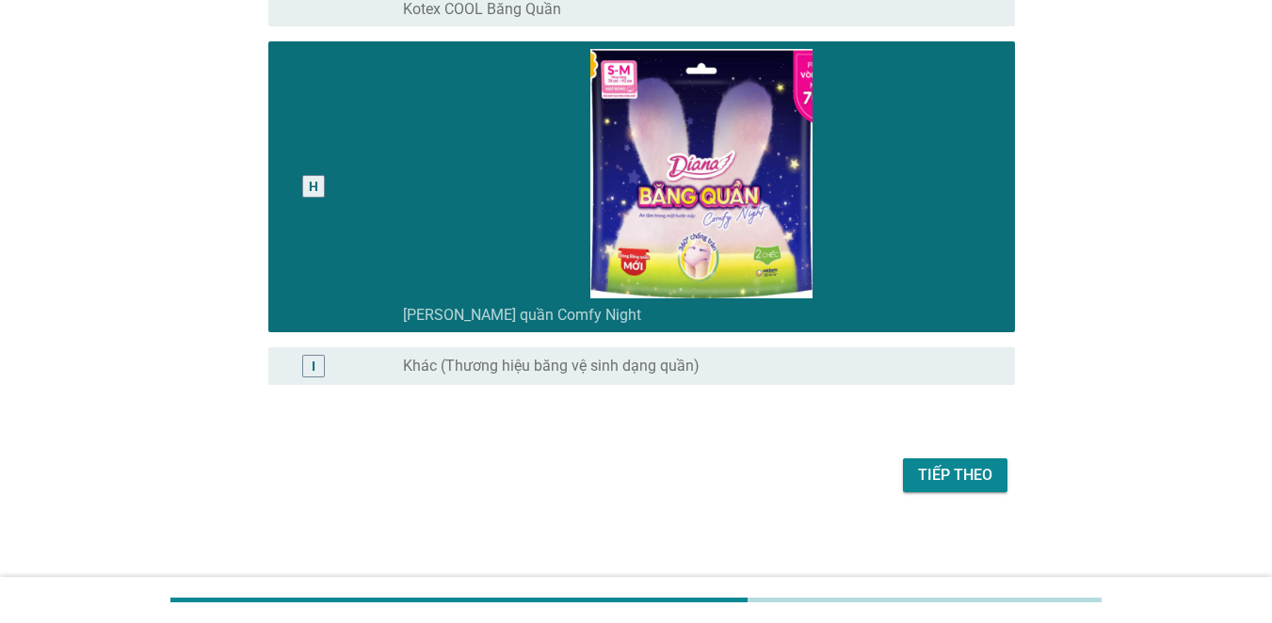
scroll to position [2303, 0]
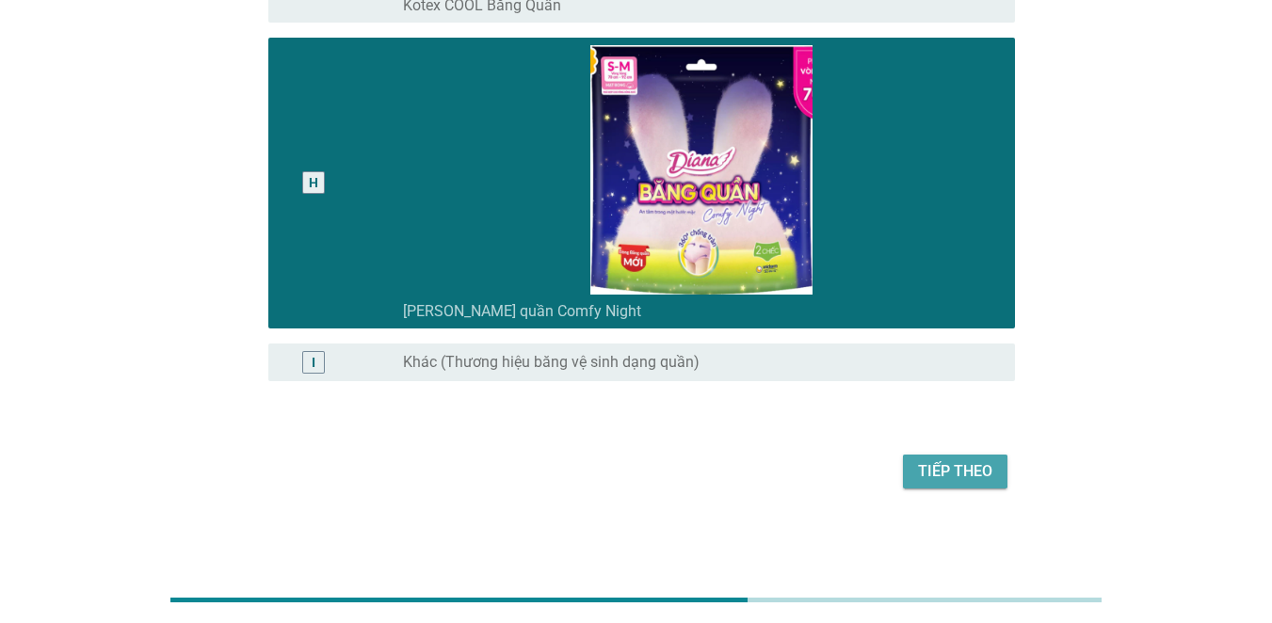
click at [939, 467] on div "Tiếp theo" at bounding box center [955, 471] width 74 height 23
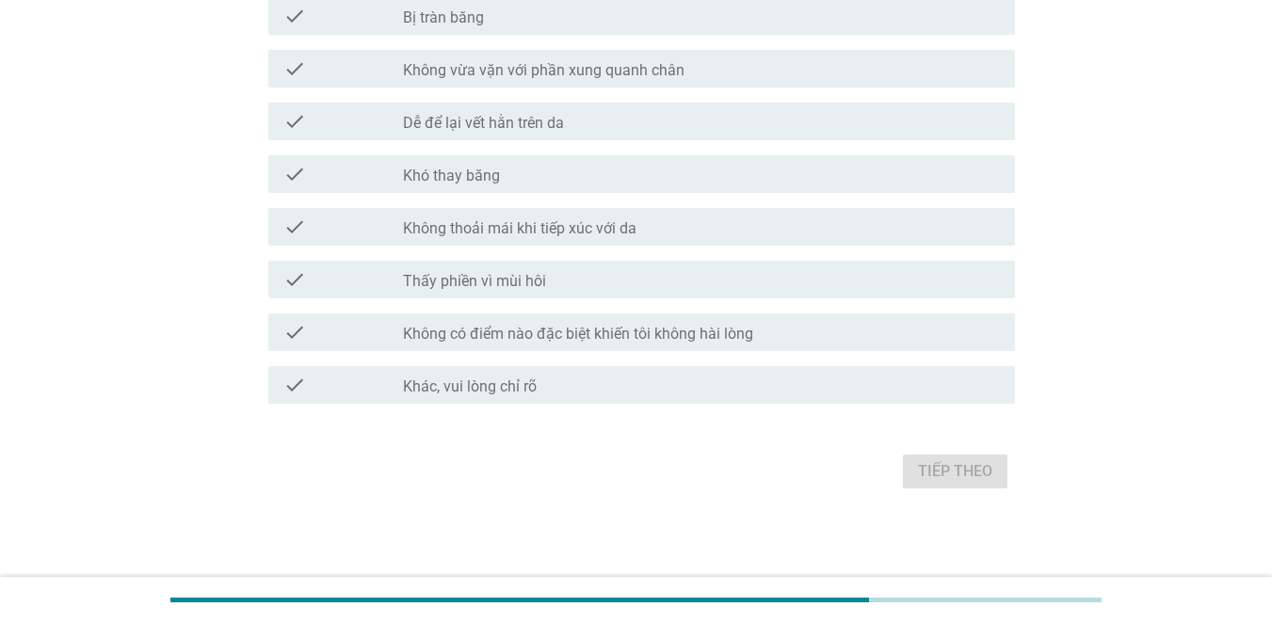
scroll to position [0, 0]
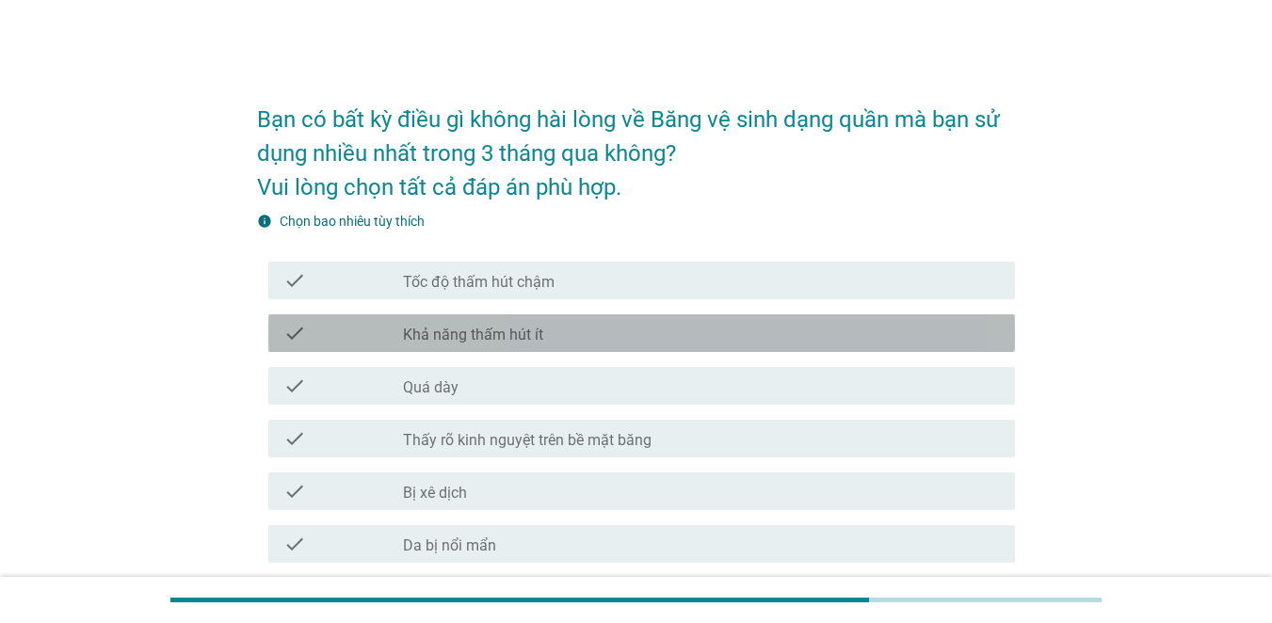
click at [418, 333] on label "Khả năng thấm hút ít" at bounding box center [473, 335] width 140 height 19
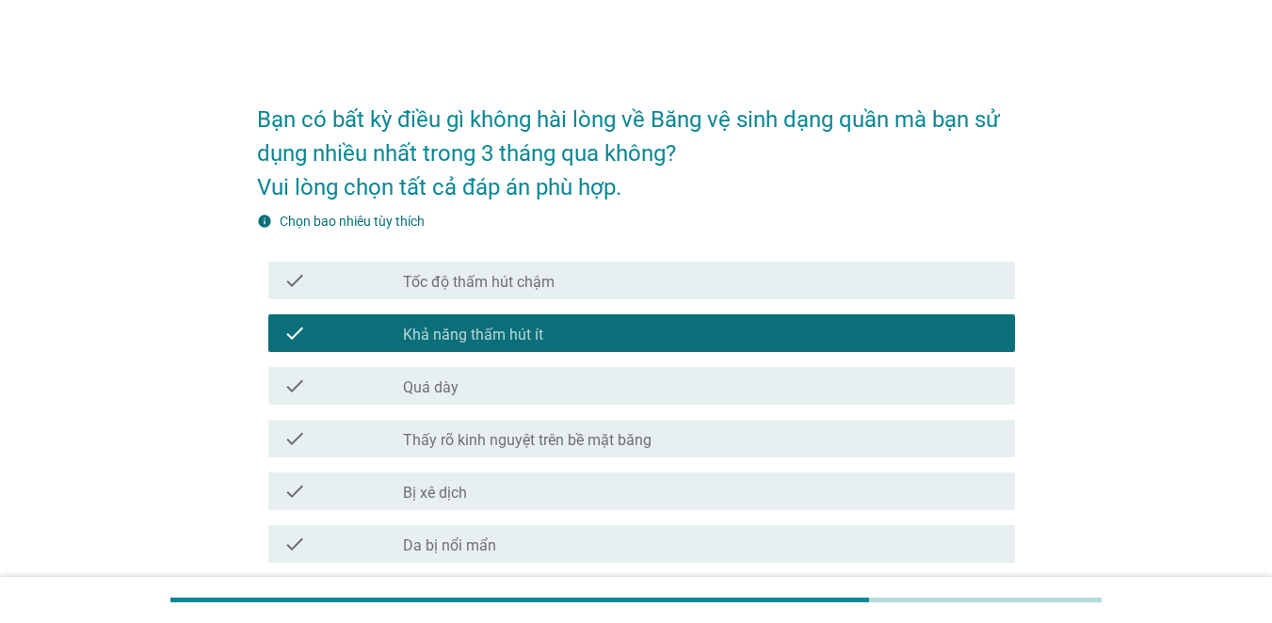
click at [427, 271] on div "check_box_outline_blank Tốc độ thấm hút chậm" at bounding box center [701, 280] width 597 height 23
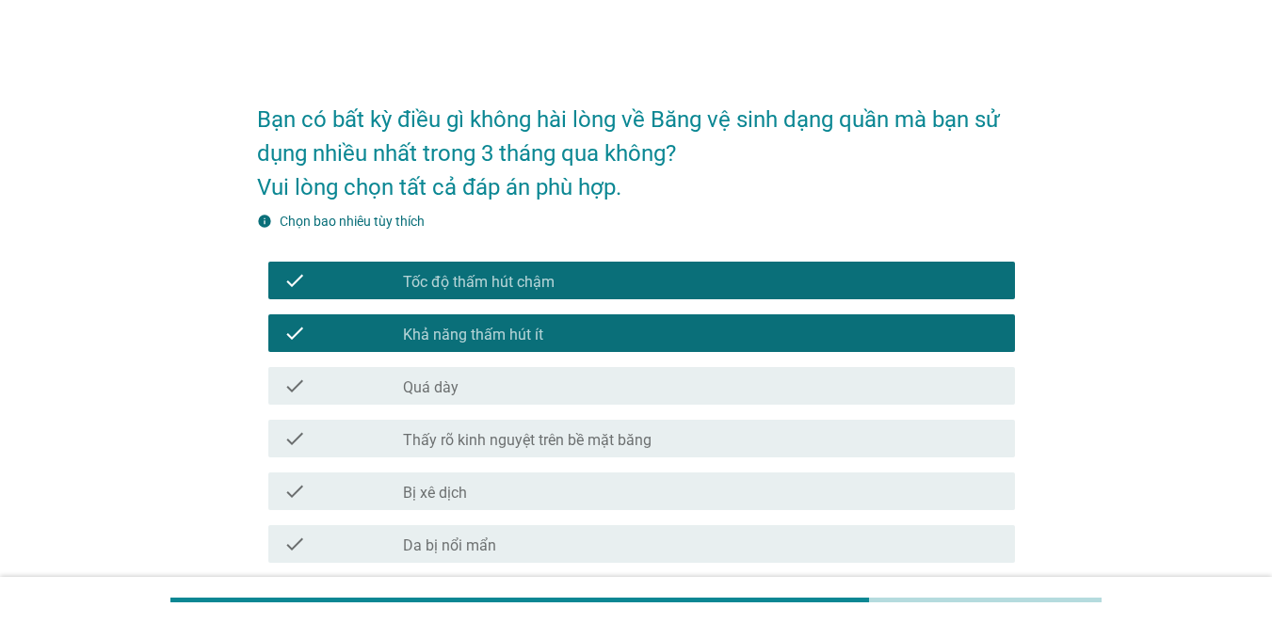
click at [423, 529] on div "check check_box_outline_blank Da bị nổi mẩn" at bounding box center [641, 544] width 747 height 38
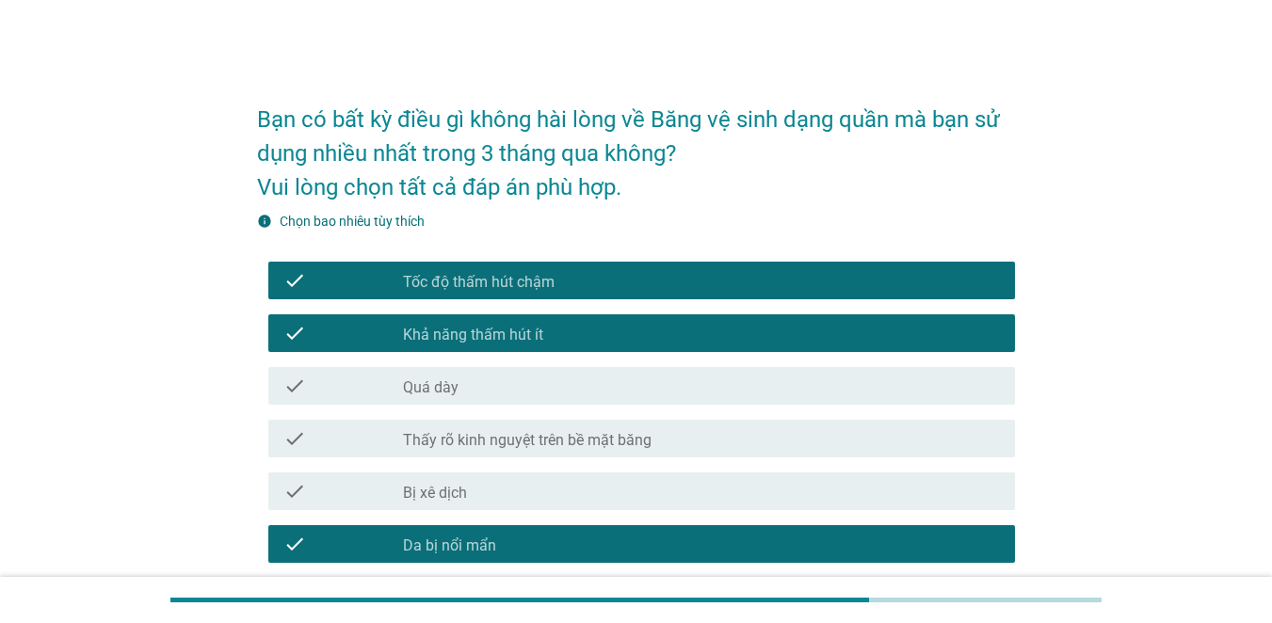
scroll to position [377, 0]
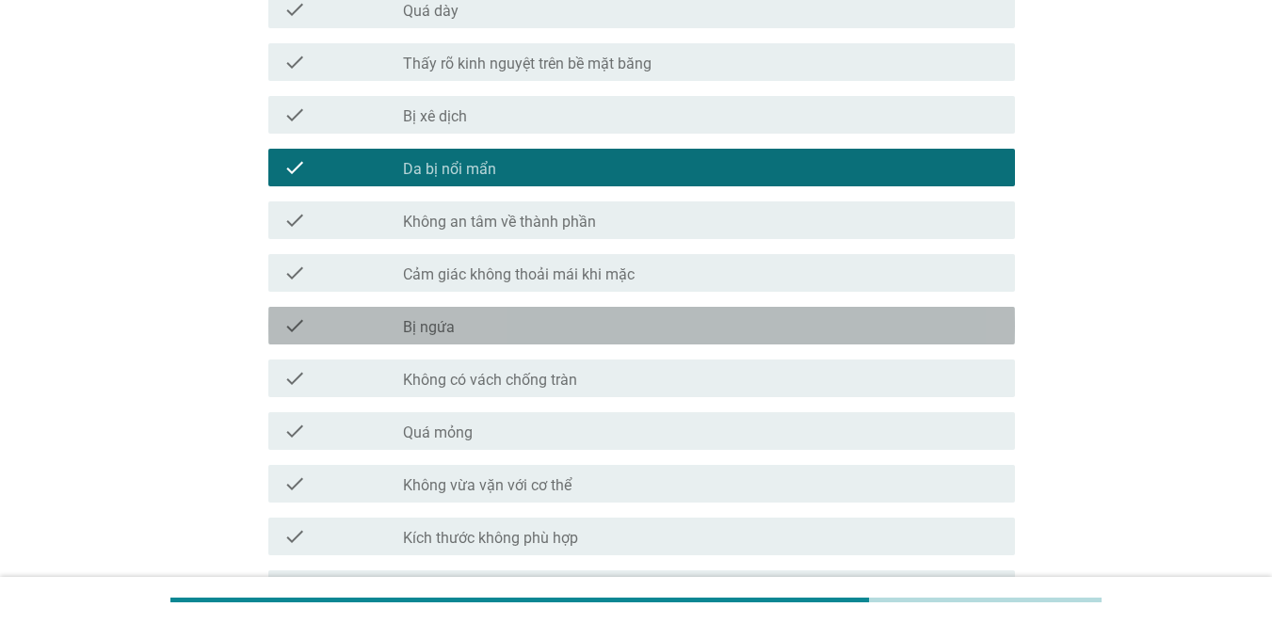
click at [429, 320] on label "Bị ngứa" at bounding box center [429, 327] width 52 height 19
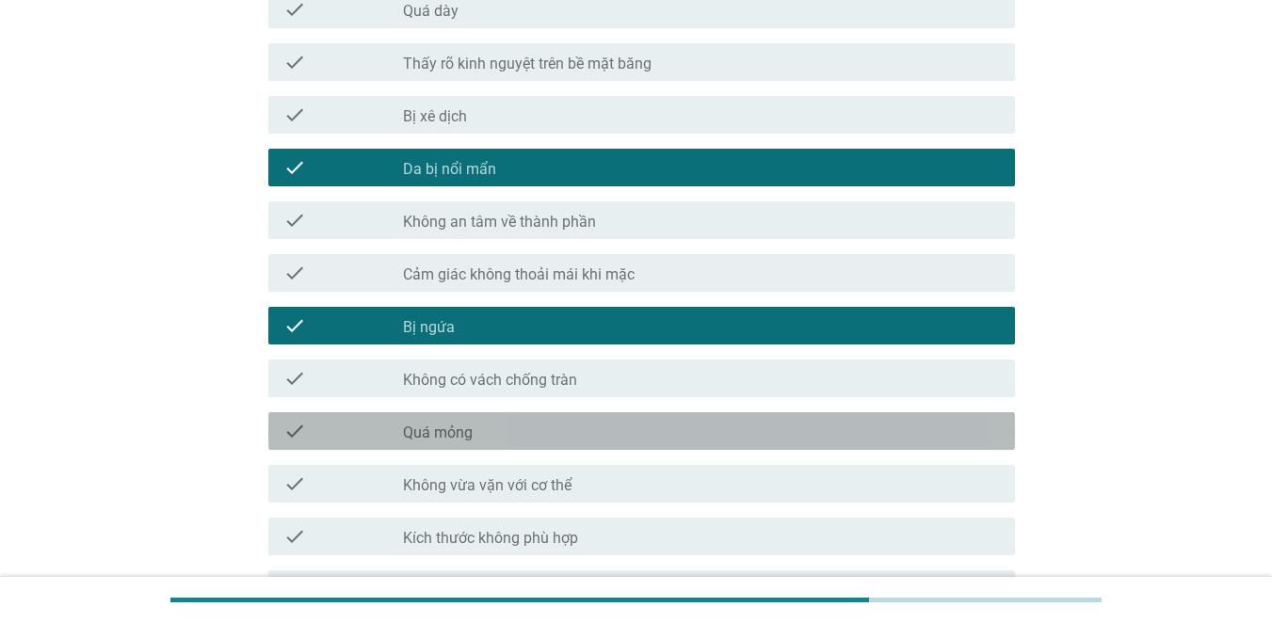
click at [440, 444] on div "check check_box_outline_blank Quá mỏng" at bounding box center [641, 431] width 747 height 38
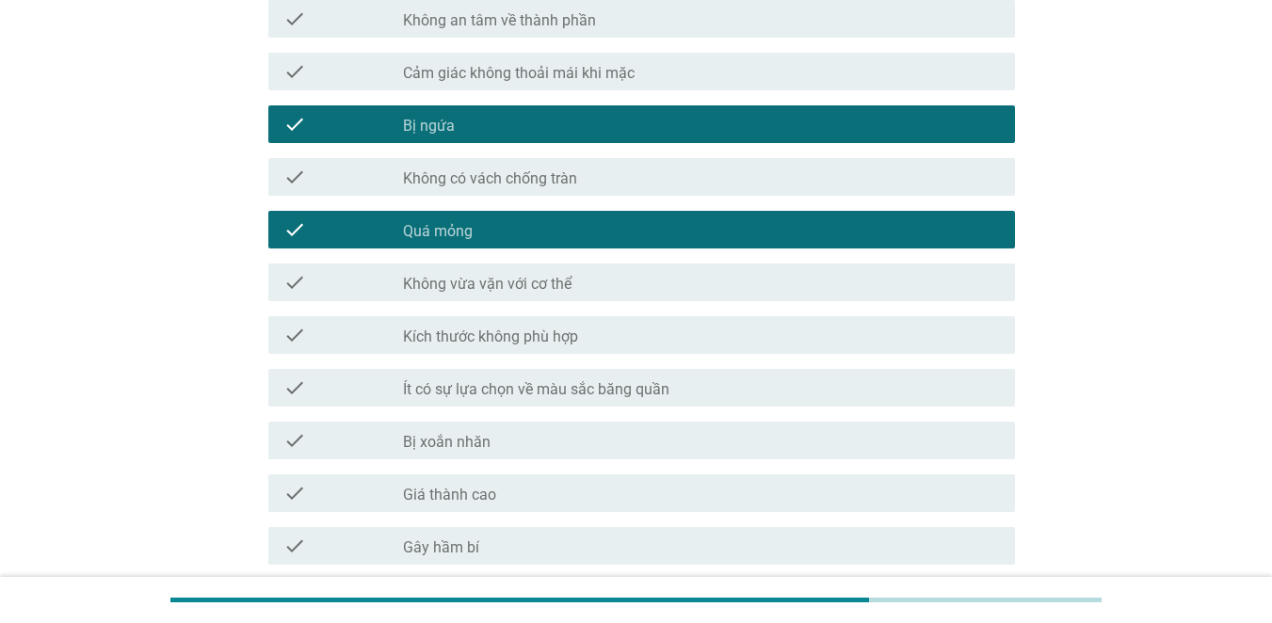
scroll to position [565, 0]
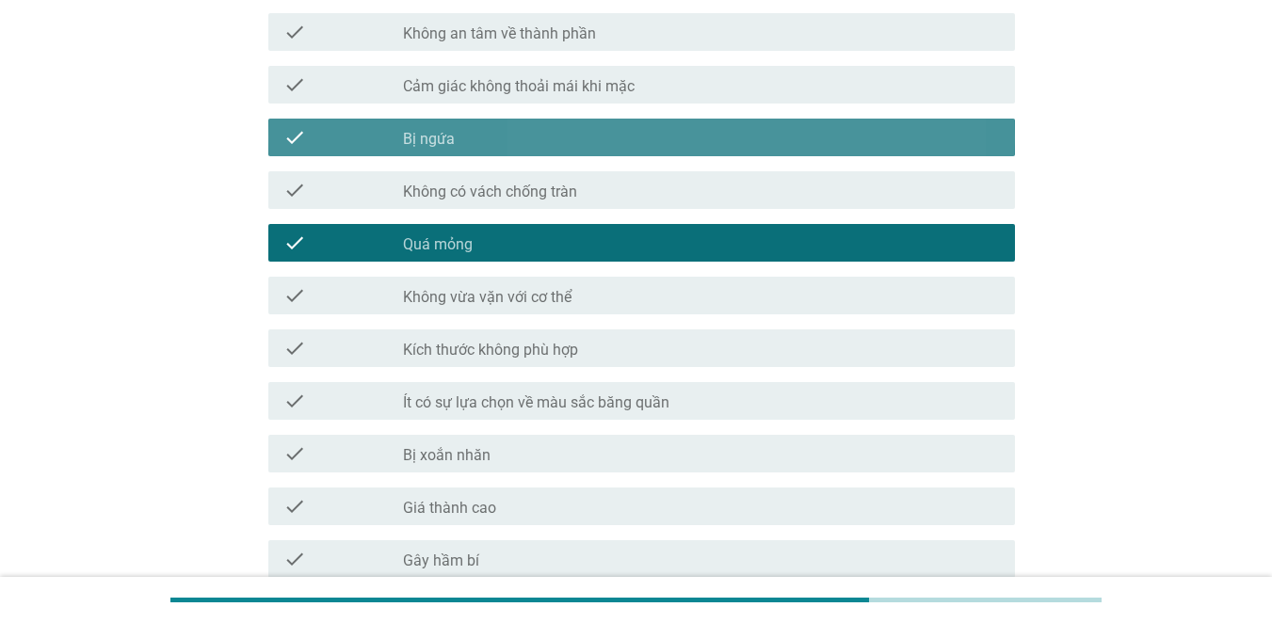
click at [426, 128] on div "check_box Bị ngứa" at bounding box center [701, 137] width 597 height 23
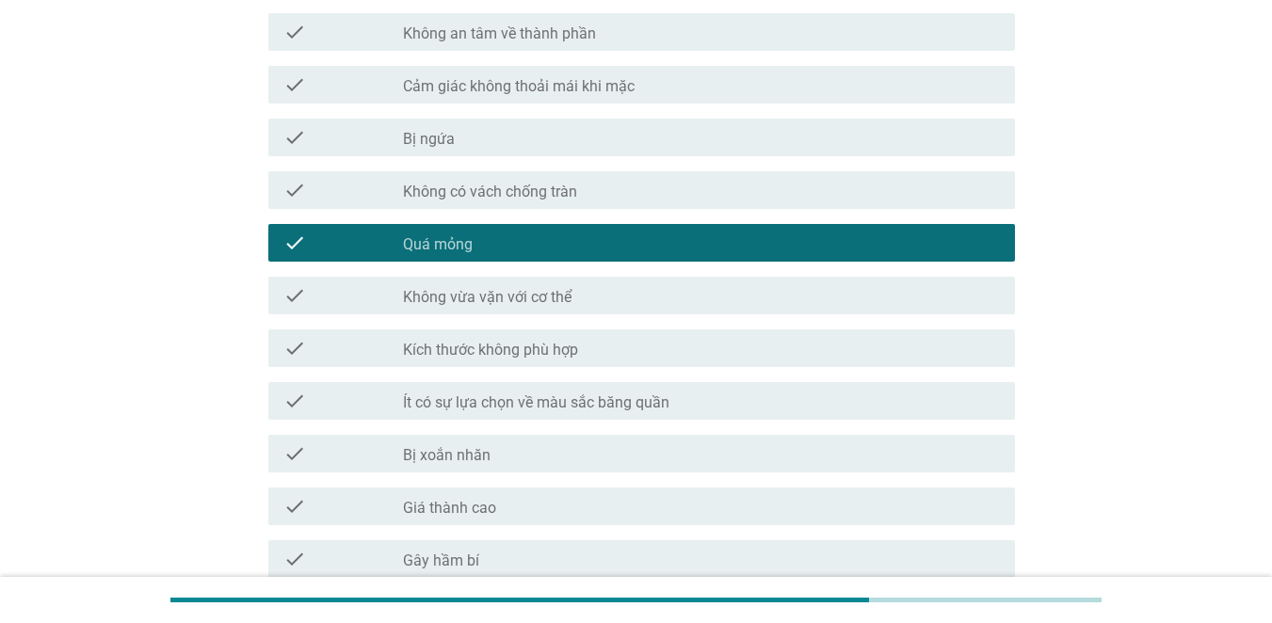
click at [414, 188] on label "Không có vách chống tràn" at bounding box center [490, 192] width 174 height 19
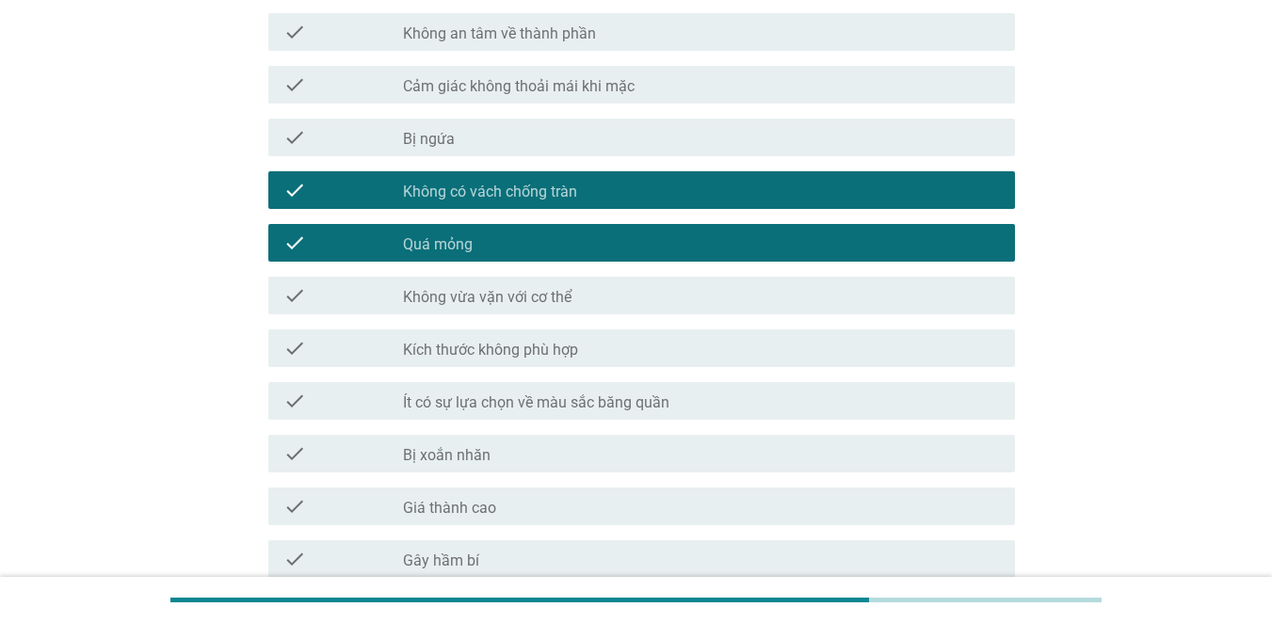
scroll to position [282, 0]
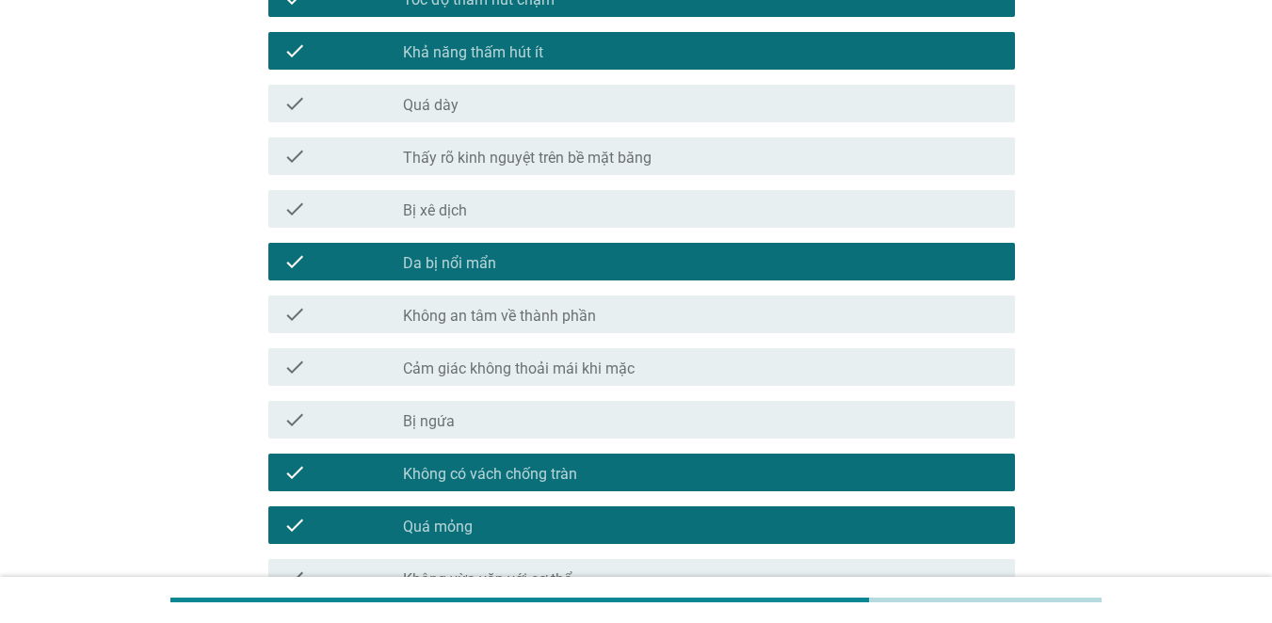
click at [428, 268] on label "Da bị nổi mẩn" at bounding box center [449, 263] width 93 height 19
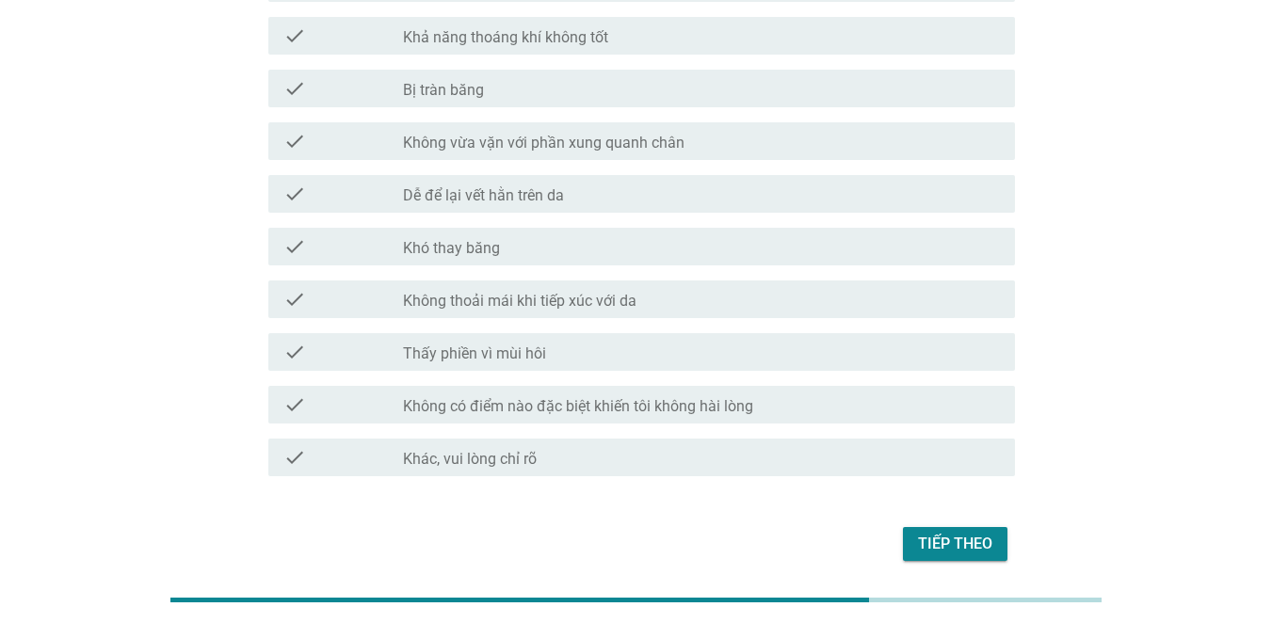
scroll to position [1289, 0]
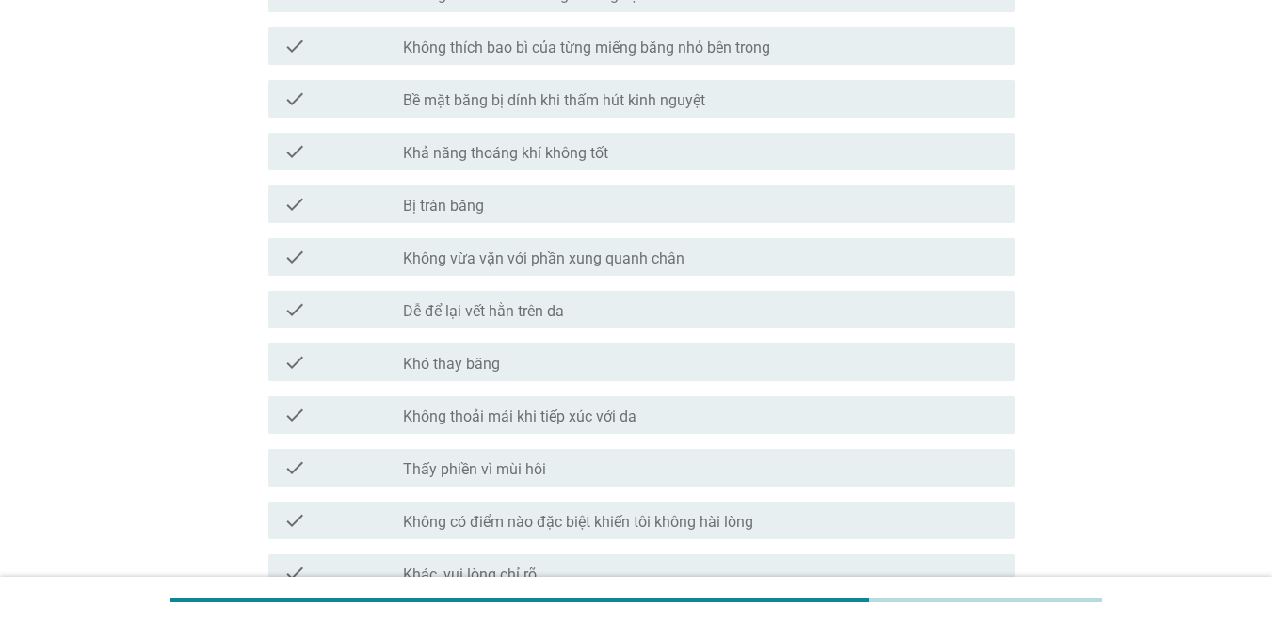
click at [519, 113] on div "check check_box_outline_blank Bề mặt băng bị dính khi thấm hút kinh nguyệt" at bounding box center [641, 99] width 747 height 38
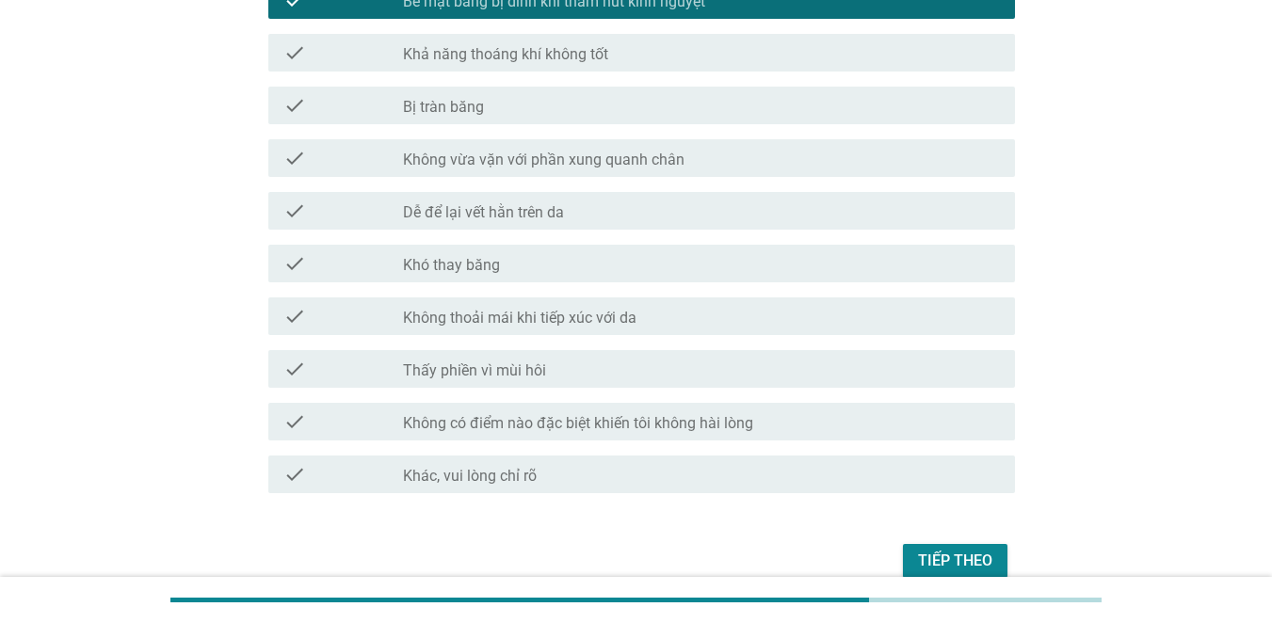
scroll to position [1477, 0]
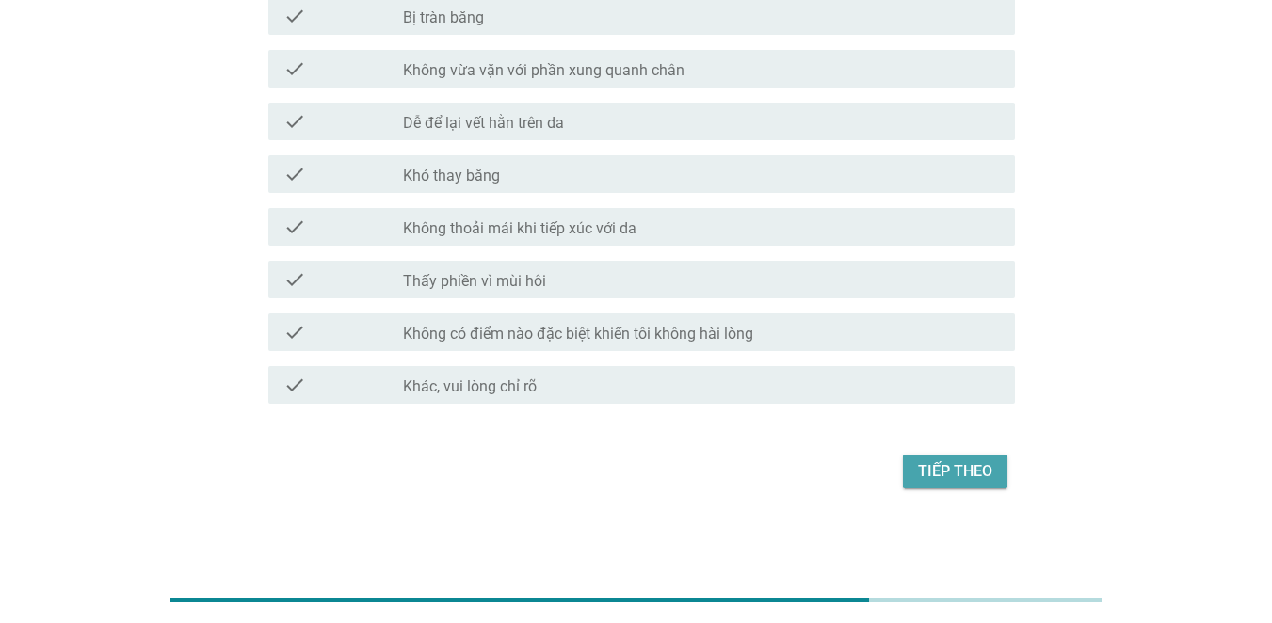
click at [916, 467] on button "Tiếp theo" at bounding box center [955, 472] width 105 height 34
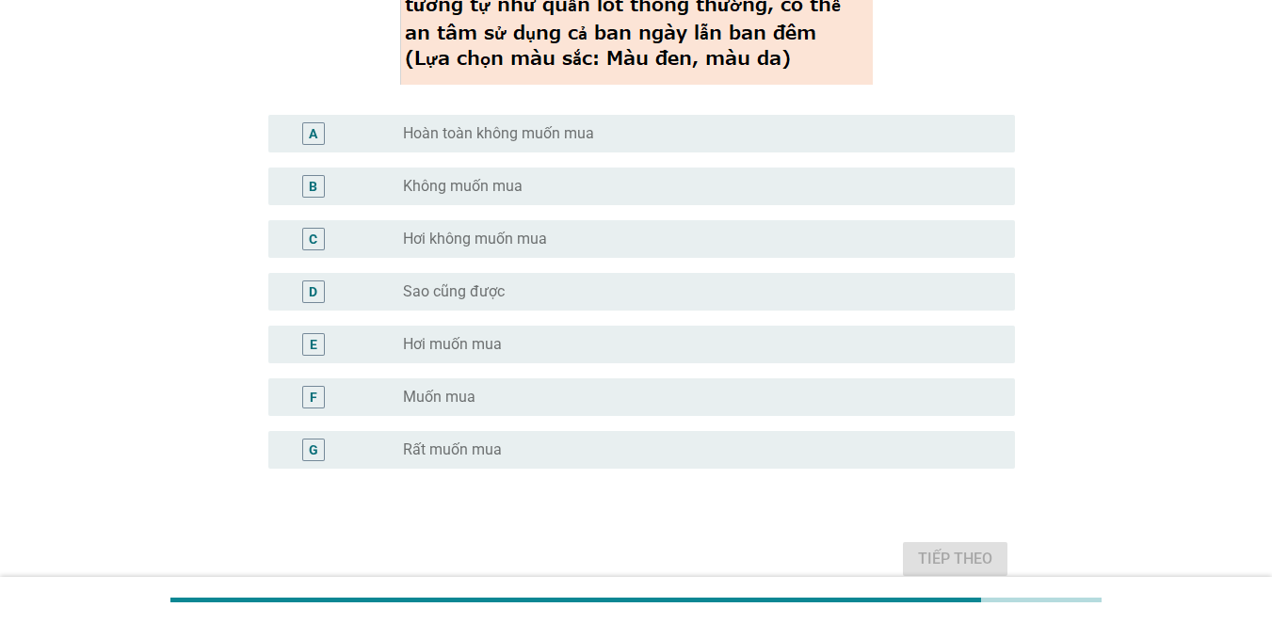
scroll to position [282, 0]
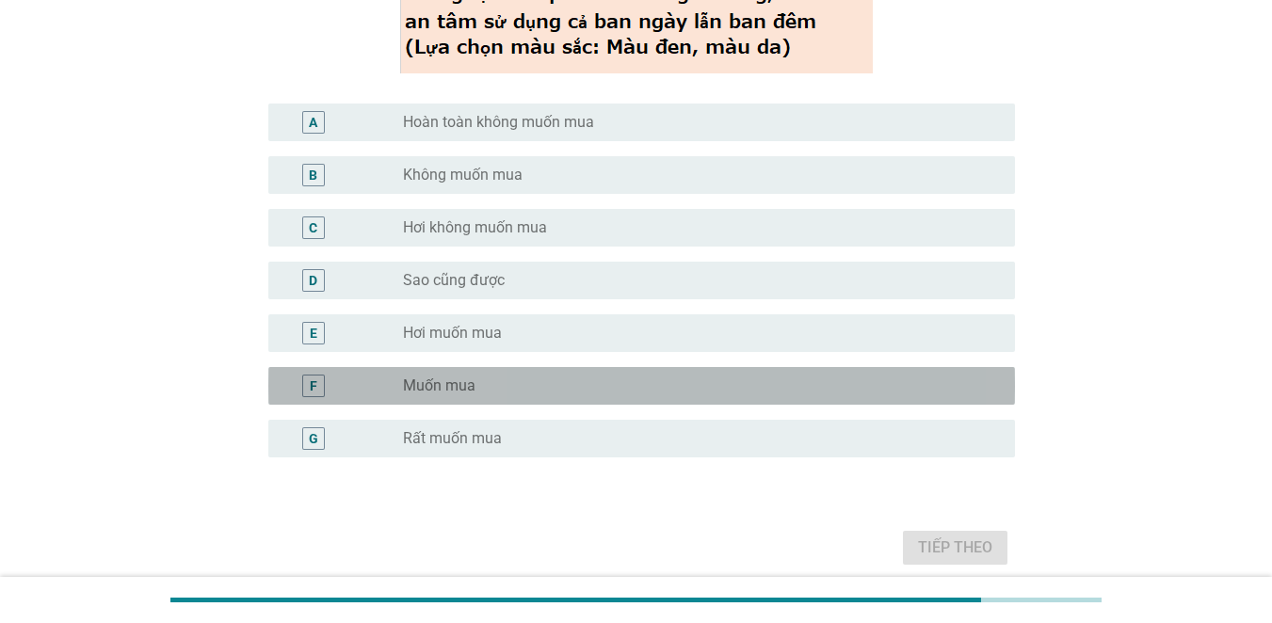
click at [421, 387] on label "Muốn mua" at bounding box center [439, 386] width 73 height 19
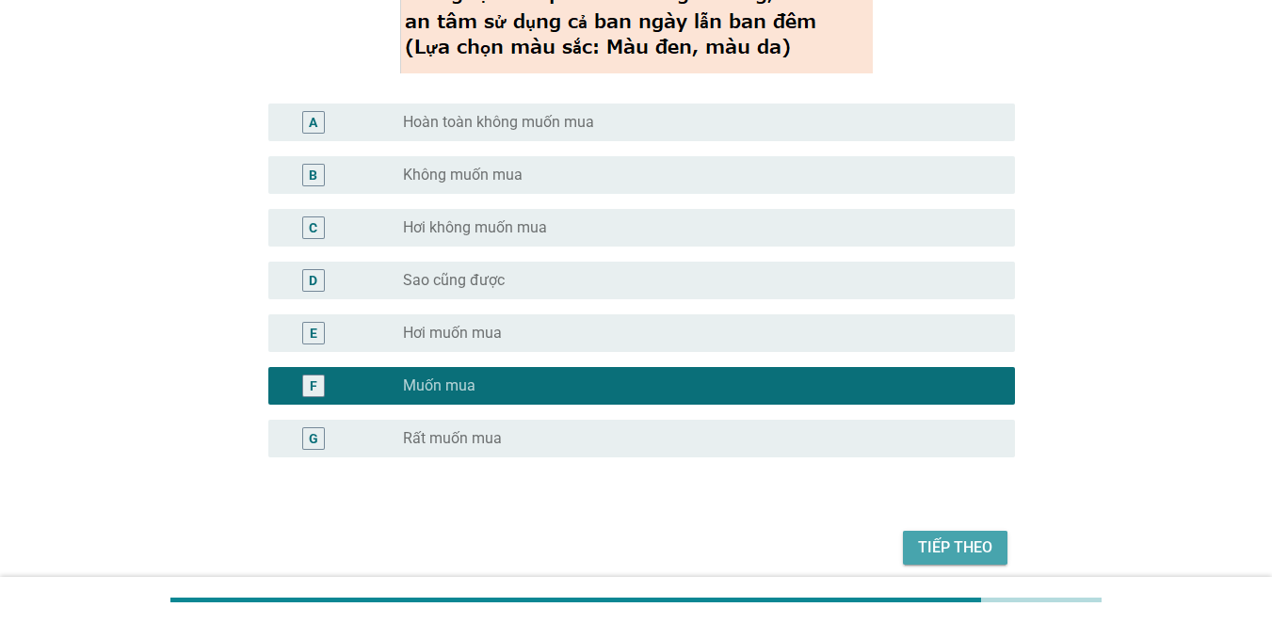
click at [932, 541] on div "Tiếp theo" at bounding box center [955, 548] width 74 height 23
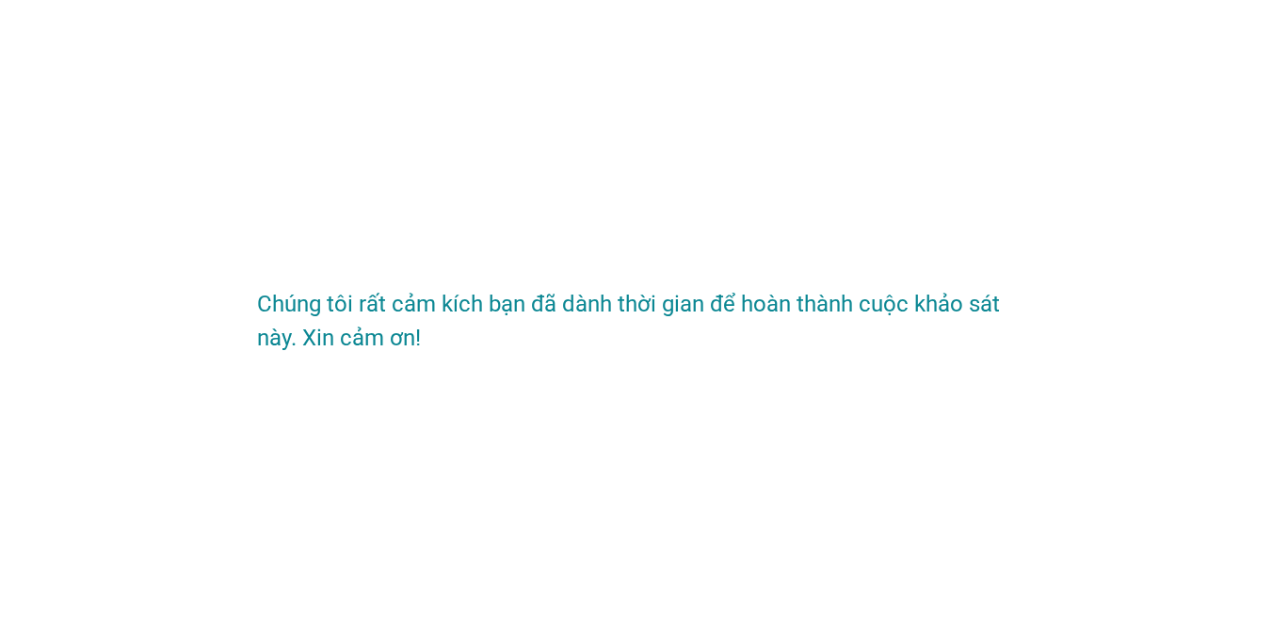
scroll to position [0, 0]
